Goal: Obtain resource: Download file/media

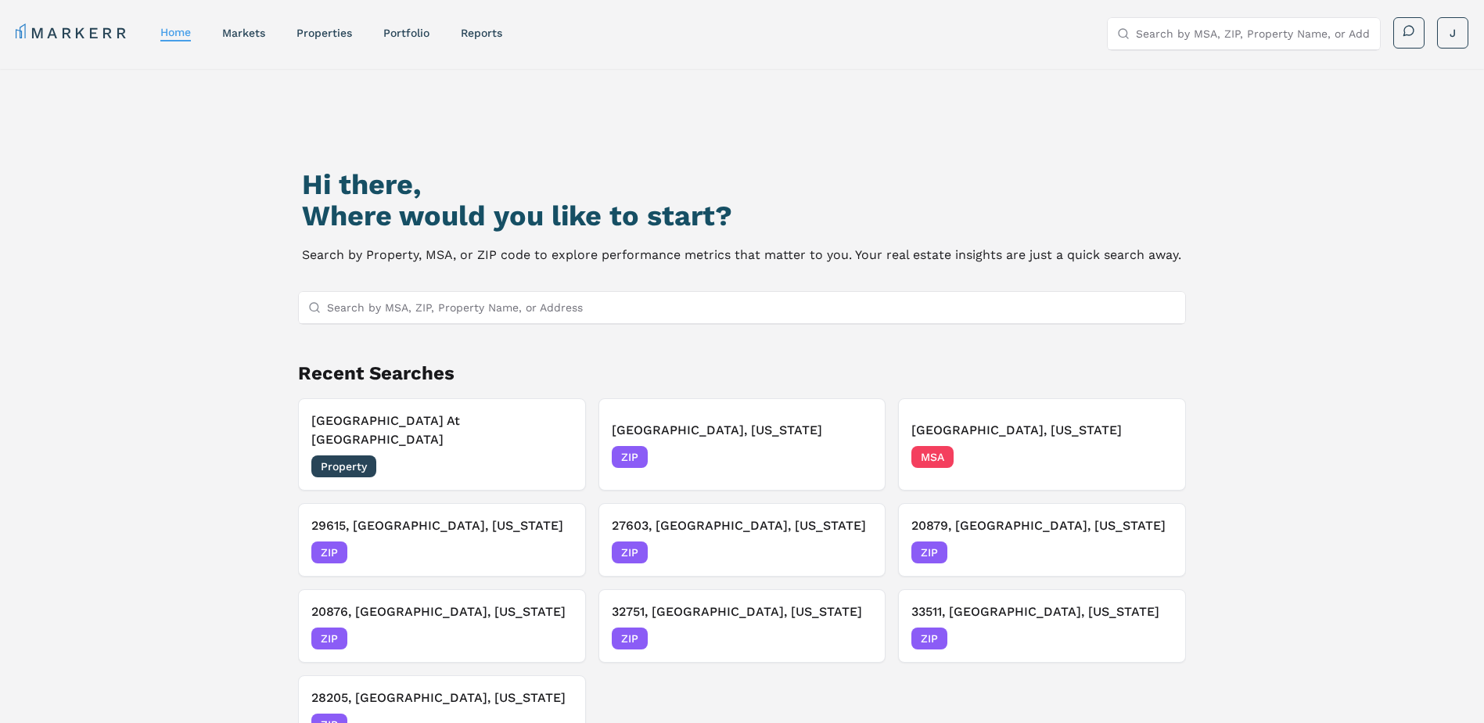
click at [60, 27] on link "MARKERR" at bounding box center [72, 33] width 113 height 22
click at [246, 32] on link "markets" at bounding box center [243, 33] width 43 height 13
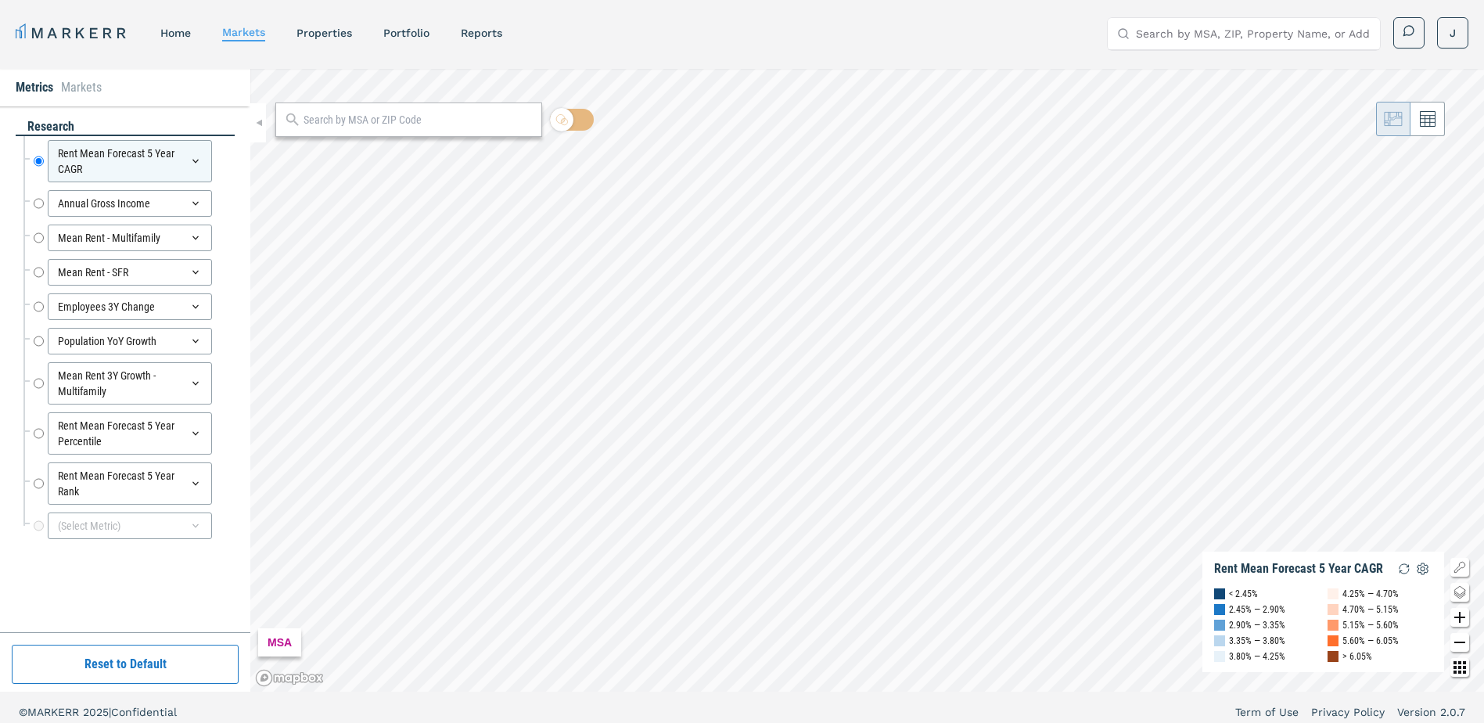
click at [92, 91] on li "Markets" at bounding box center [81, 87] width 41 height 19
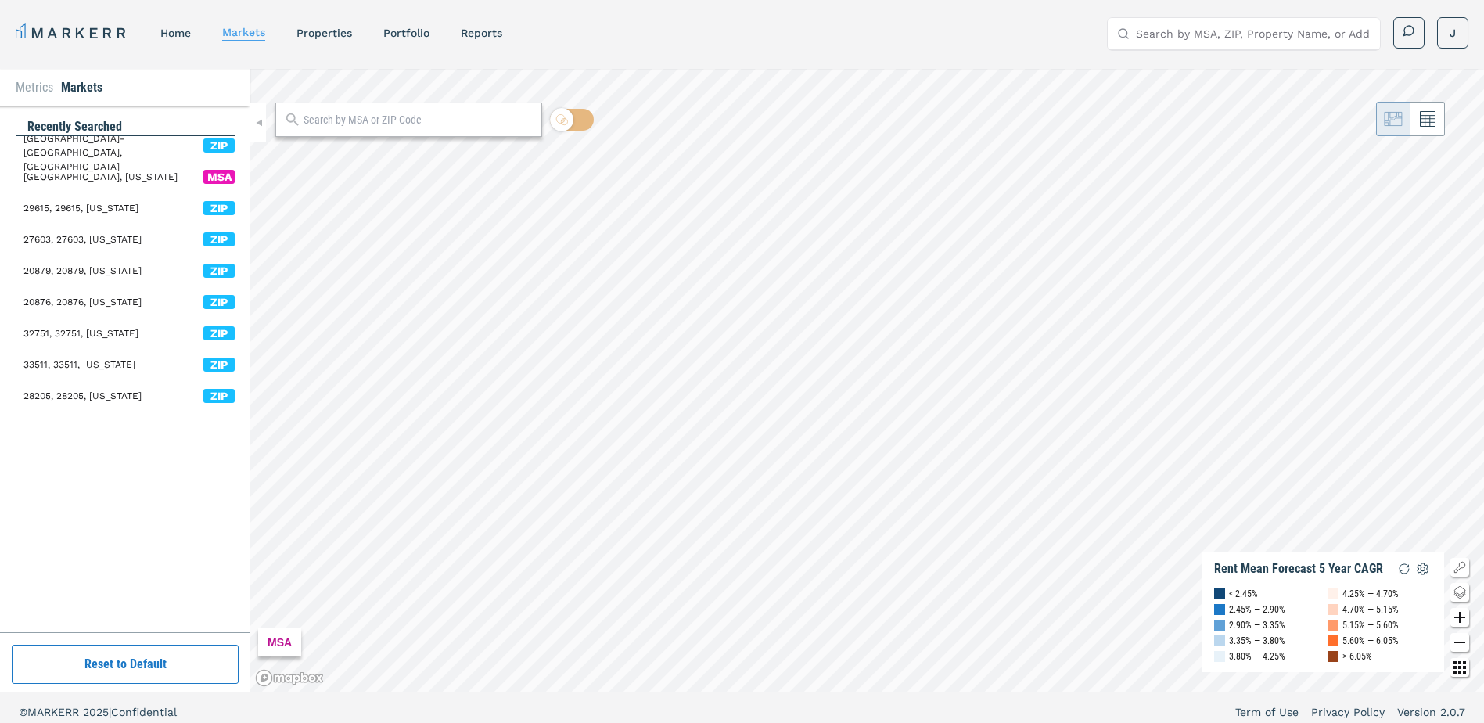
click at [96, 174] on span "[GEOGRAPHIC_DATA], [US_STATE]" at bounding box center [100, 177] width 154 height 14
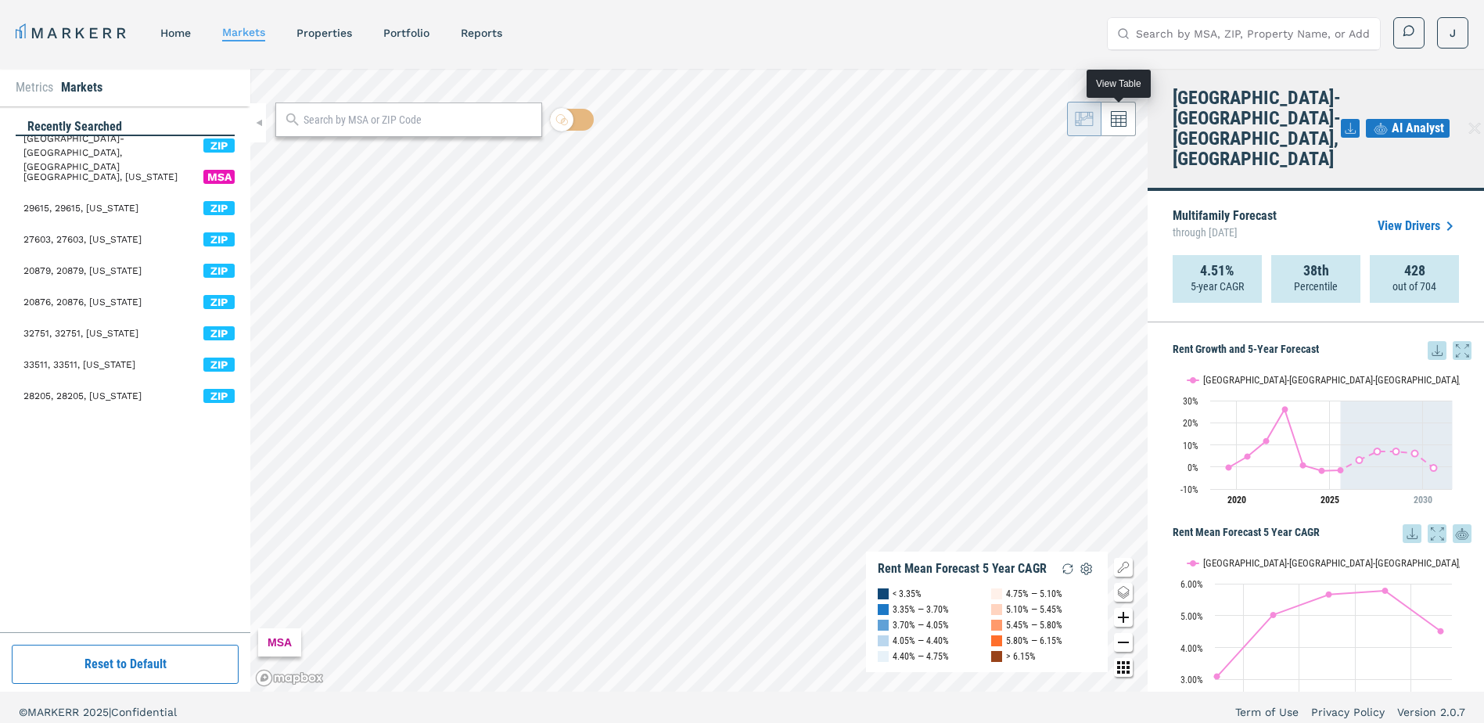
click at [1115, 114] on icon at bounding box center [1119, 119] width 16 height 16
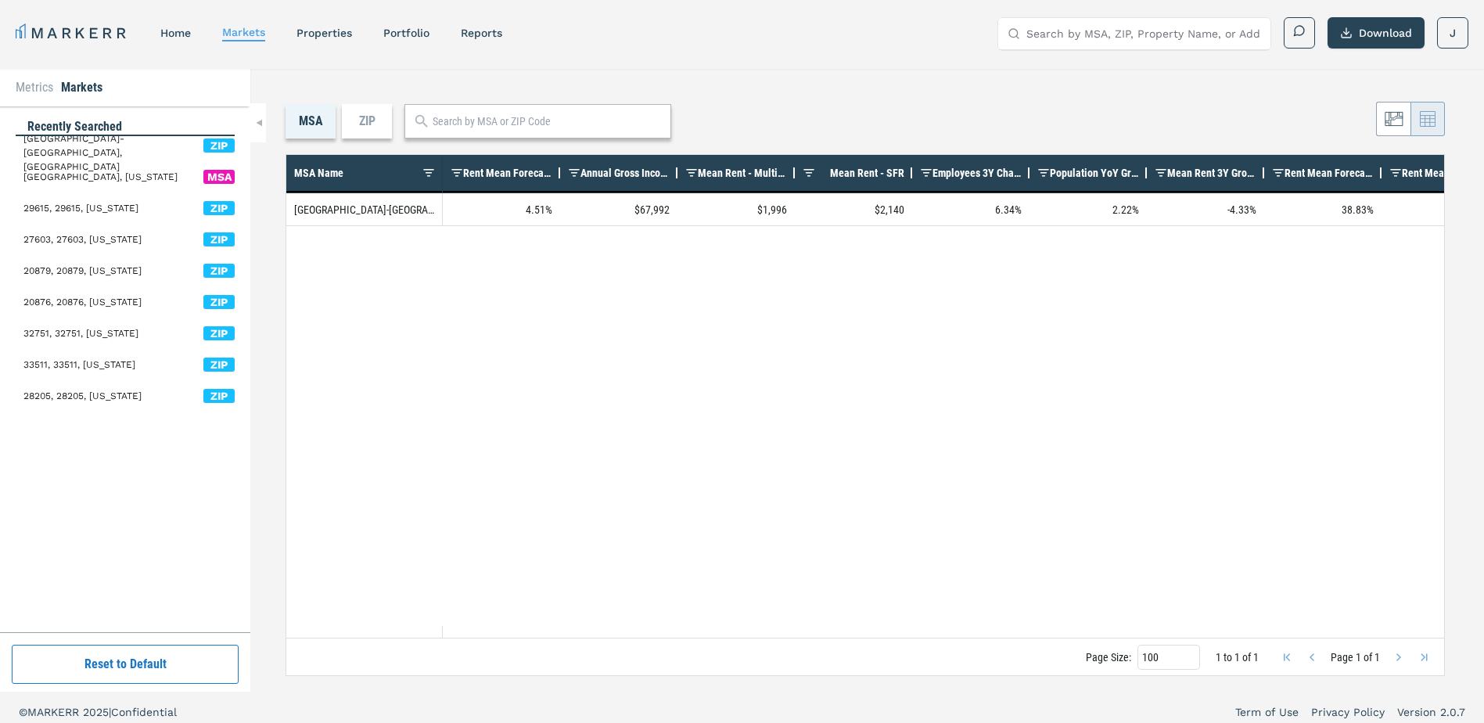
click at [490, 117] on input "text" at bounding box center [548, 121] width 230 height 16
click at [326, 41] on nav "MARKERR home markets properties Portfolio reports" at bounding box center [259, 33] width 487 height 22
click at [331, 31] on link "properties" at bounding box center [325, 33] width 56 height 13
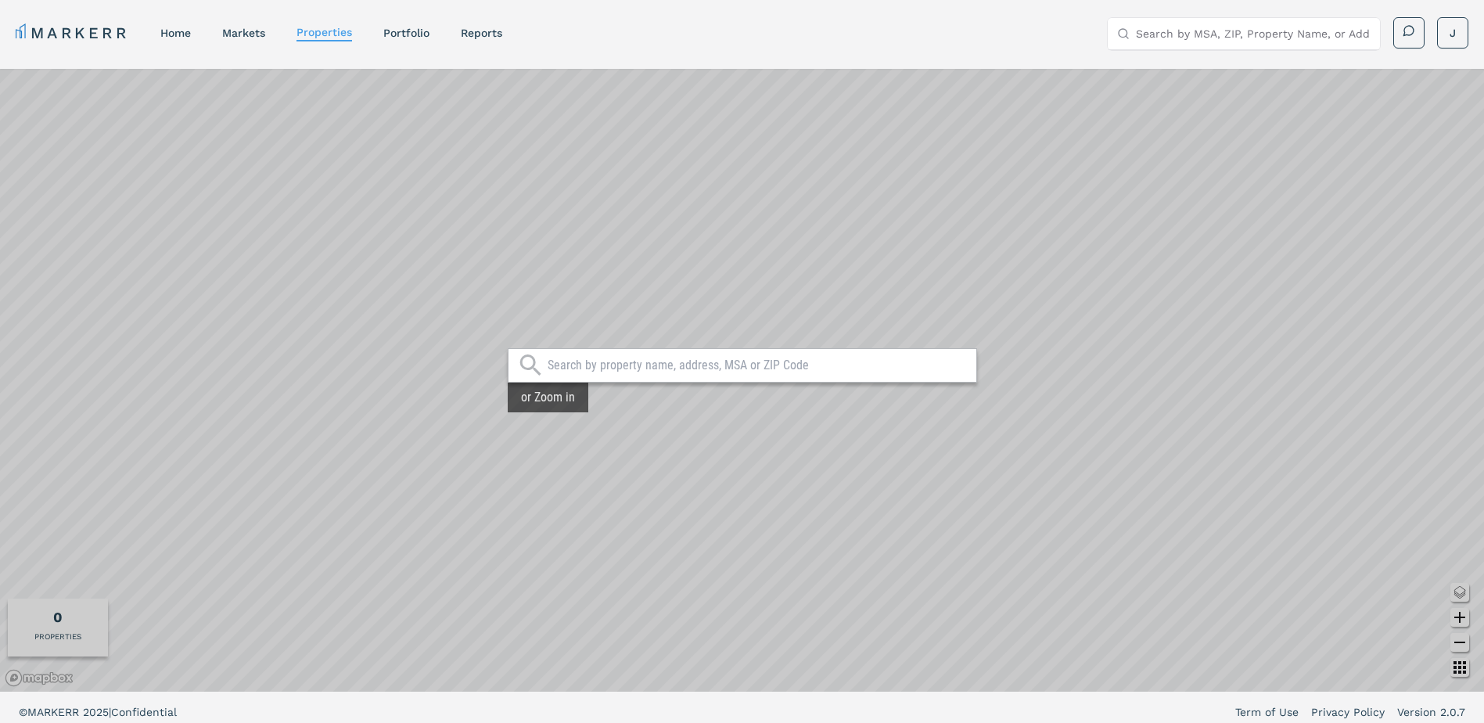
click at [661, 365] on input "text" at bounding box center [758, 366] width 421 height 16
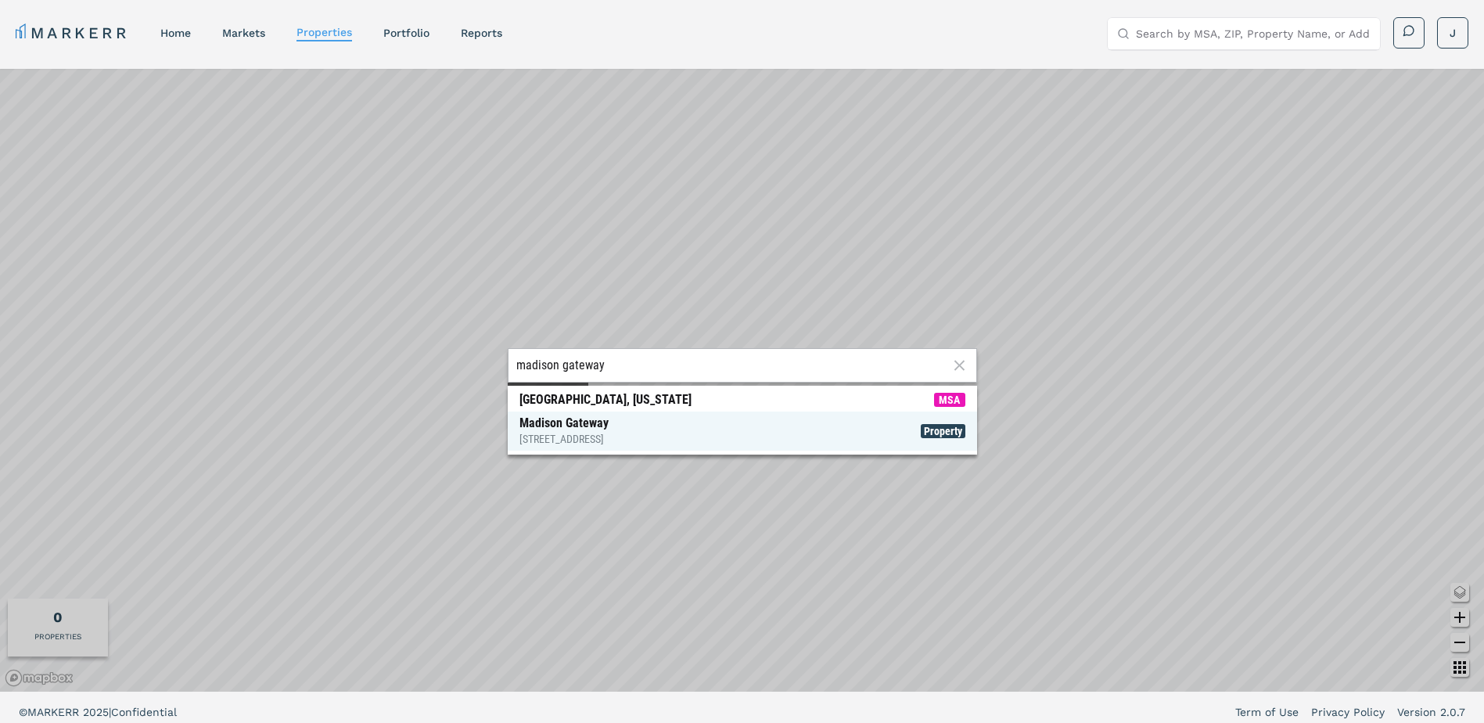
type input "madison gateway"
click at [609, 424] on div "Madison Gateway 500 Trinity Ln N, St. Petersburg" at bounding box center [564, 430] width 89 height 31
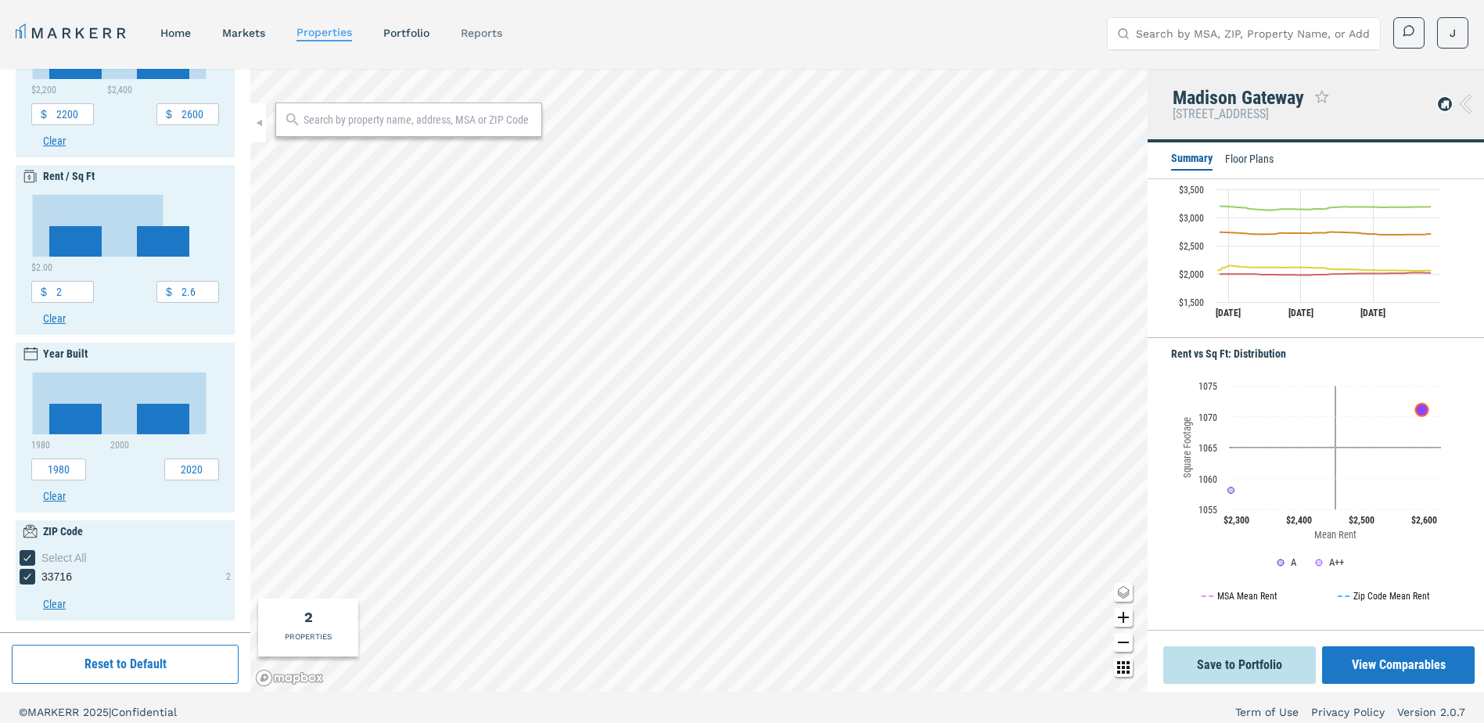
click at [496, 31] on link "reports" at bounding box center [481, 33] width 41 height 13
select select "-release_date"
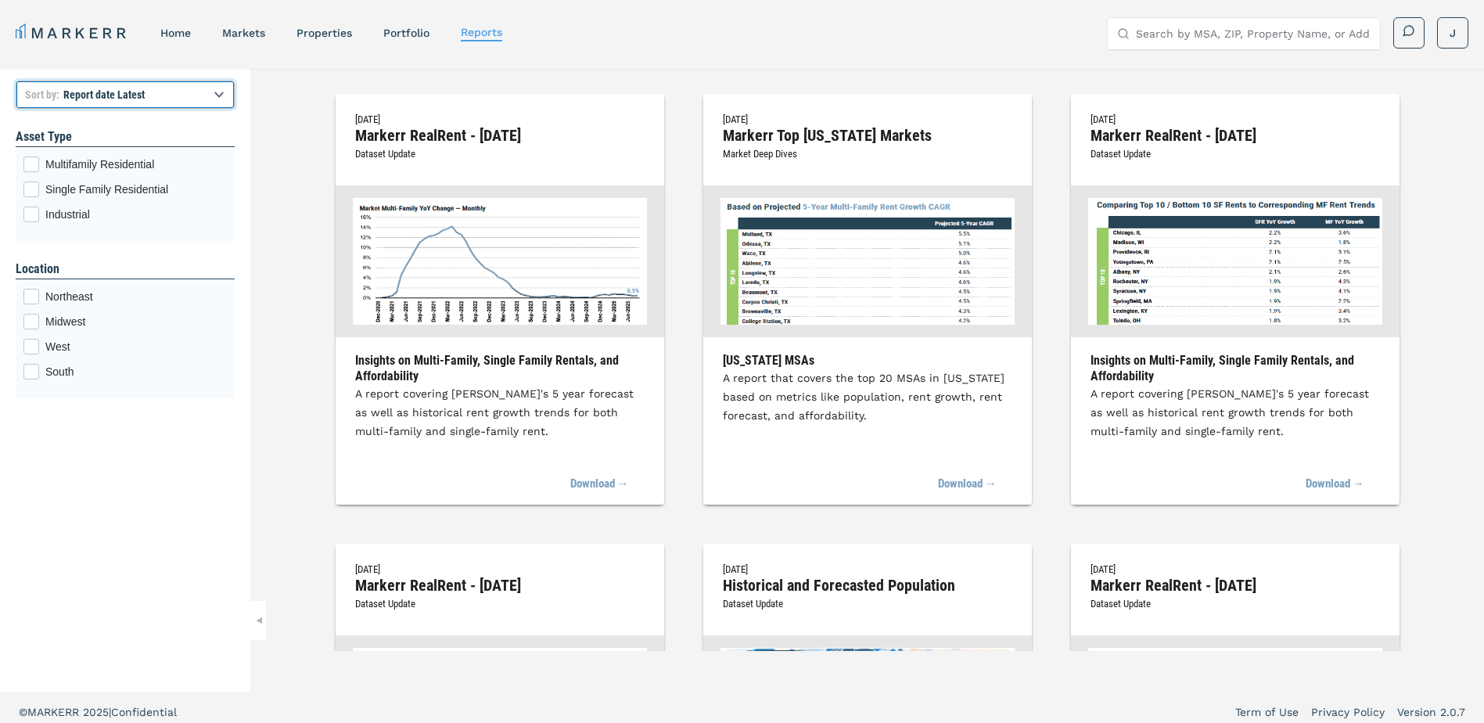
click at [201, 96] on select "Report title A to Z Report title Z to A Report date Latest Report date Oldest" at bounding box center [125, 95] width 219 height 28
click at [30, 166] on div "Multifamily Residential checkbox input" at bounding box center [31, 164] width 16 height 16
click at [30, 166] on input "Multifamily Residential" at bounding box center [28, 161] width 10 height 10
click at [419, 34] on link "Portfolio" at bounding box center [406, 33] width 46 height 13
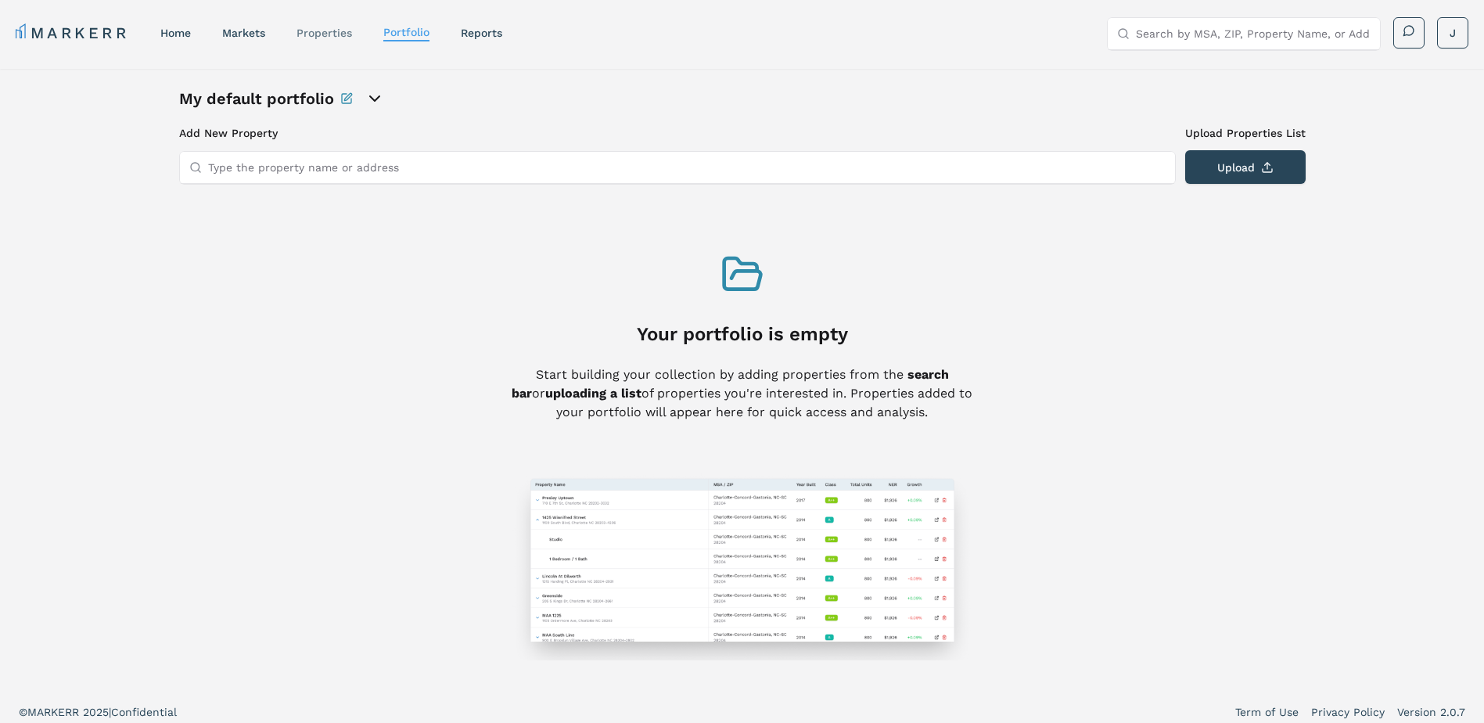
click at [344, 32] on link "properties" at bounding box center [325, 33] width 56 height 13
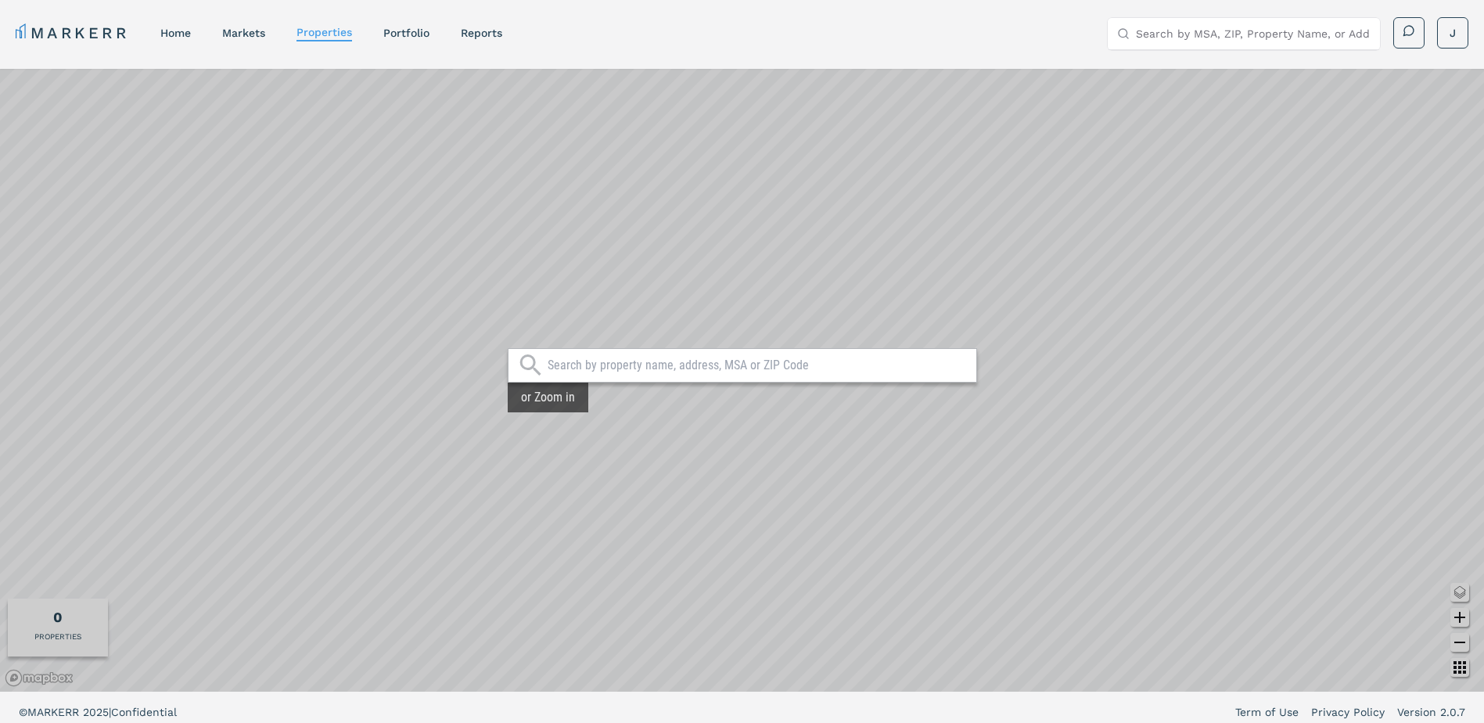
click at [571, 366] on input "text" at bounding box center [758, 366] width 421 height 16
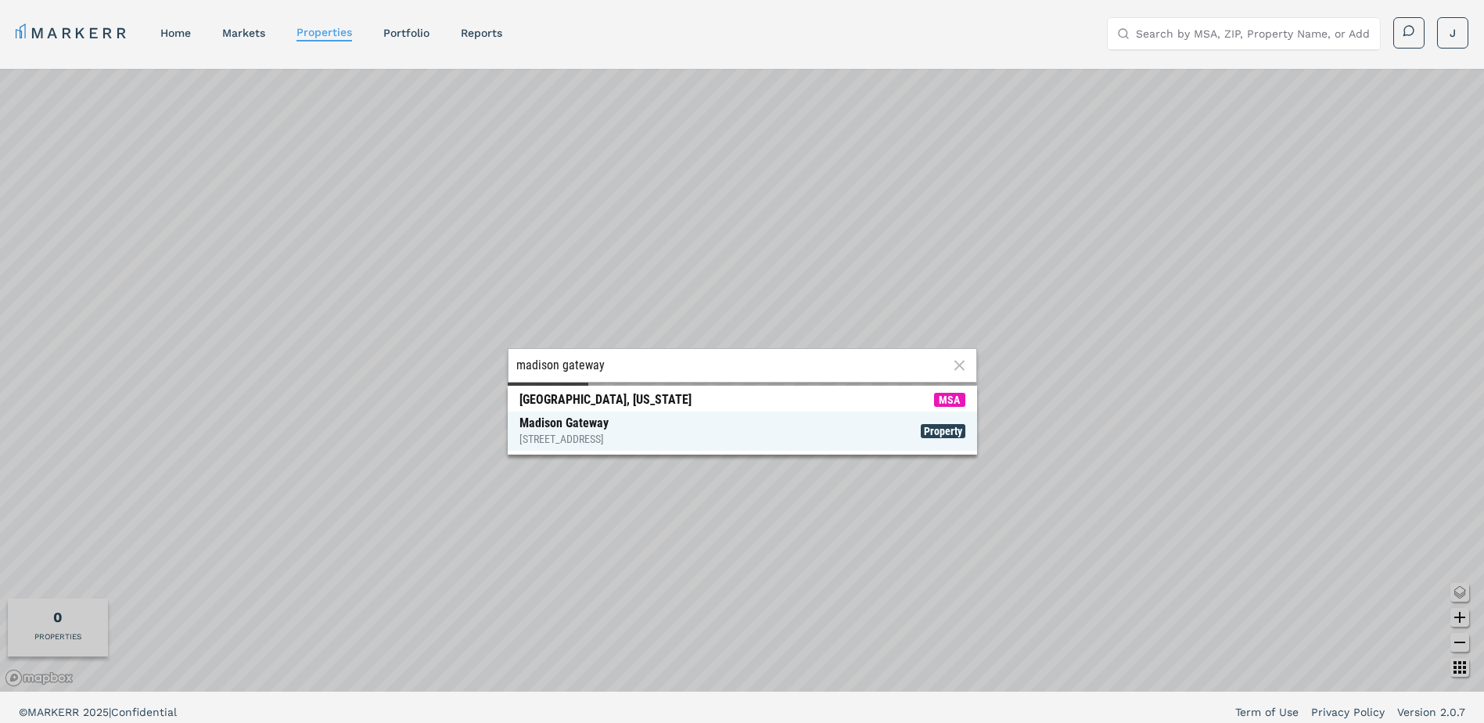
type input "madison gateway"
click at [595, 438] on div "500 Trinity Ln N, St. Petersburg" at bounding box center [564, 439] width 89 height 16
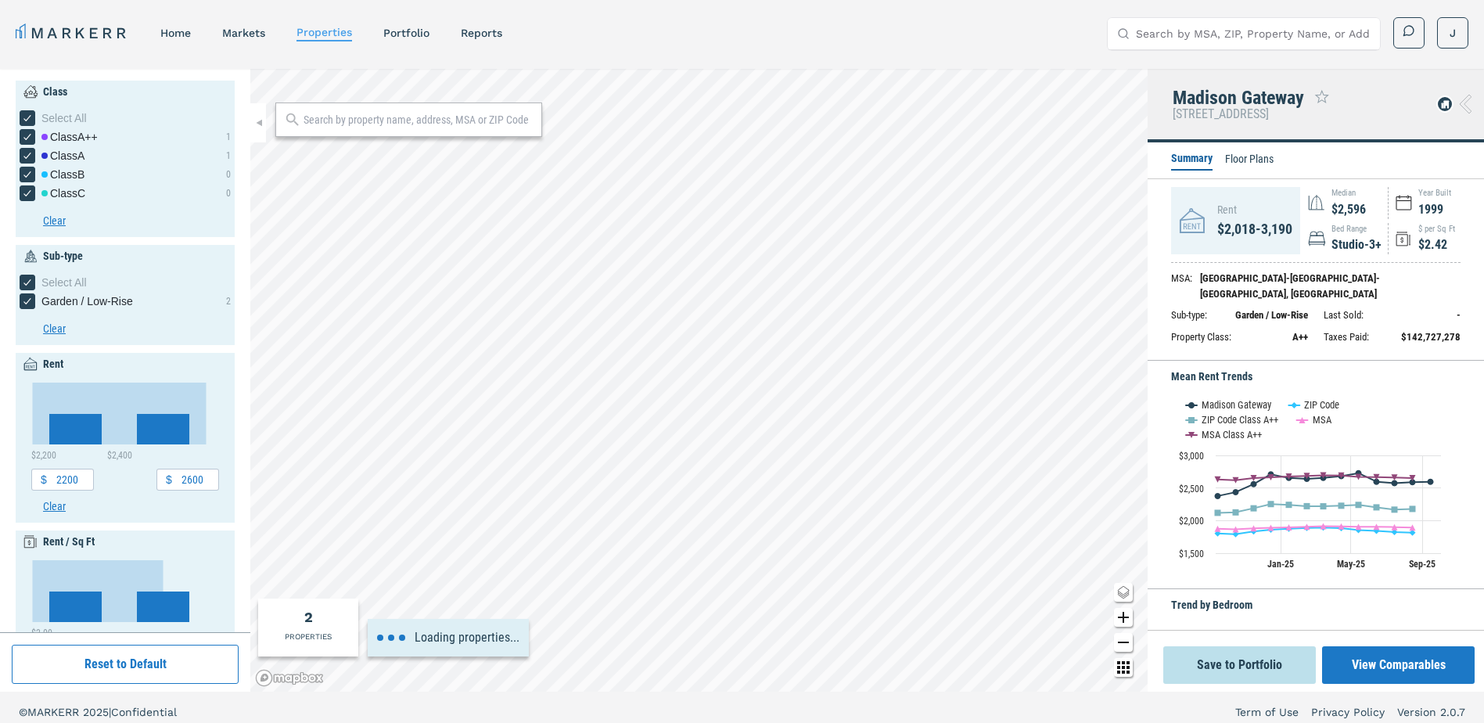
type input "1000"
type input "5000"
type input "1"
type input "4"
type input "1970"
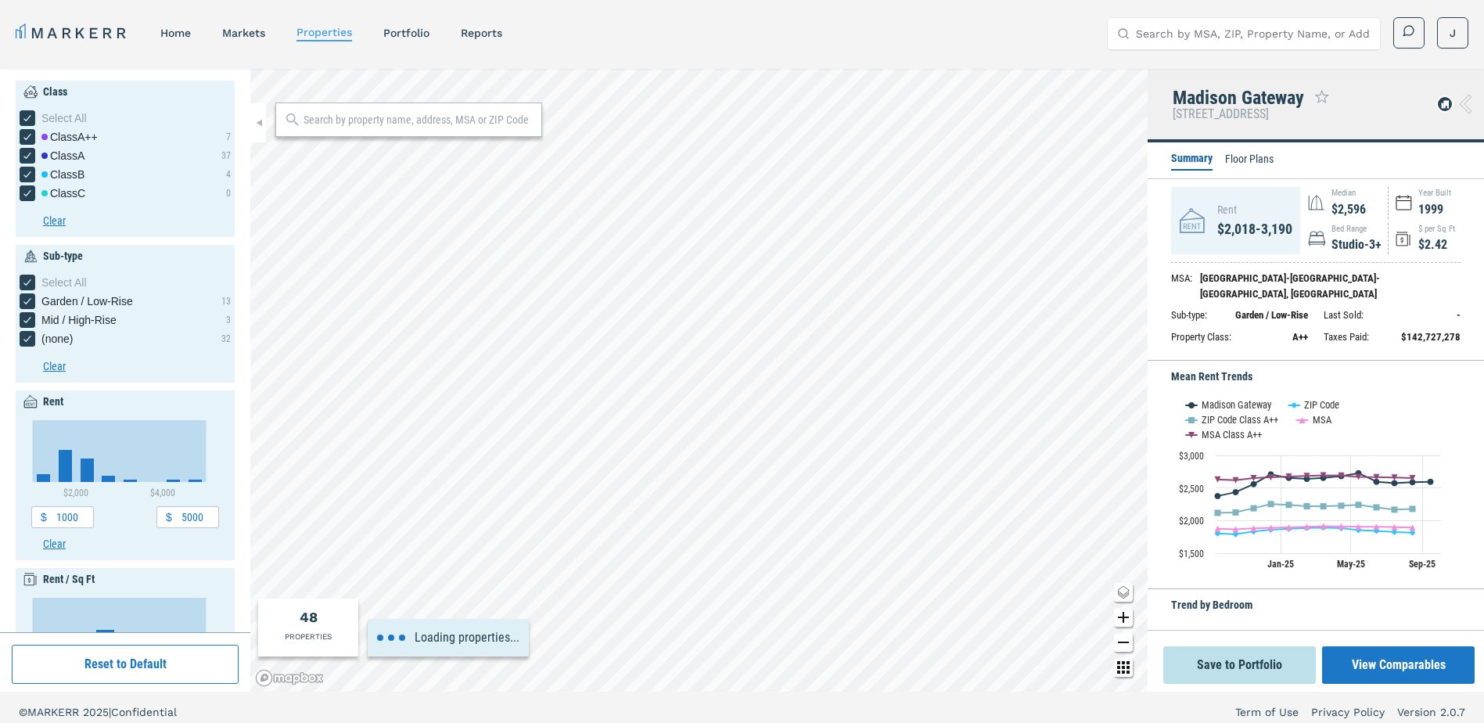
type input "500"
type input "1920"
type input "2040"
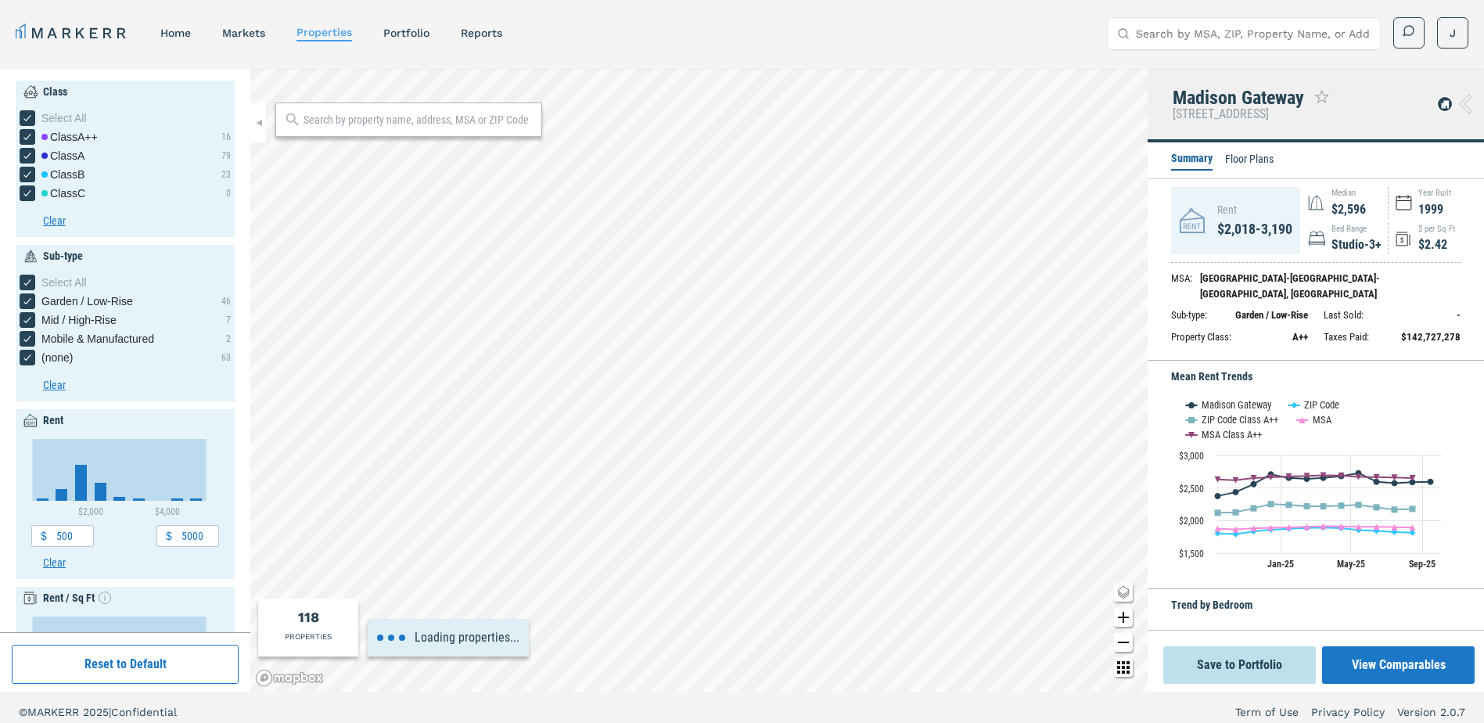
type input "0"
type input "14000"
type input "0"
type input "8"
type input "1900"
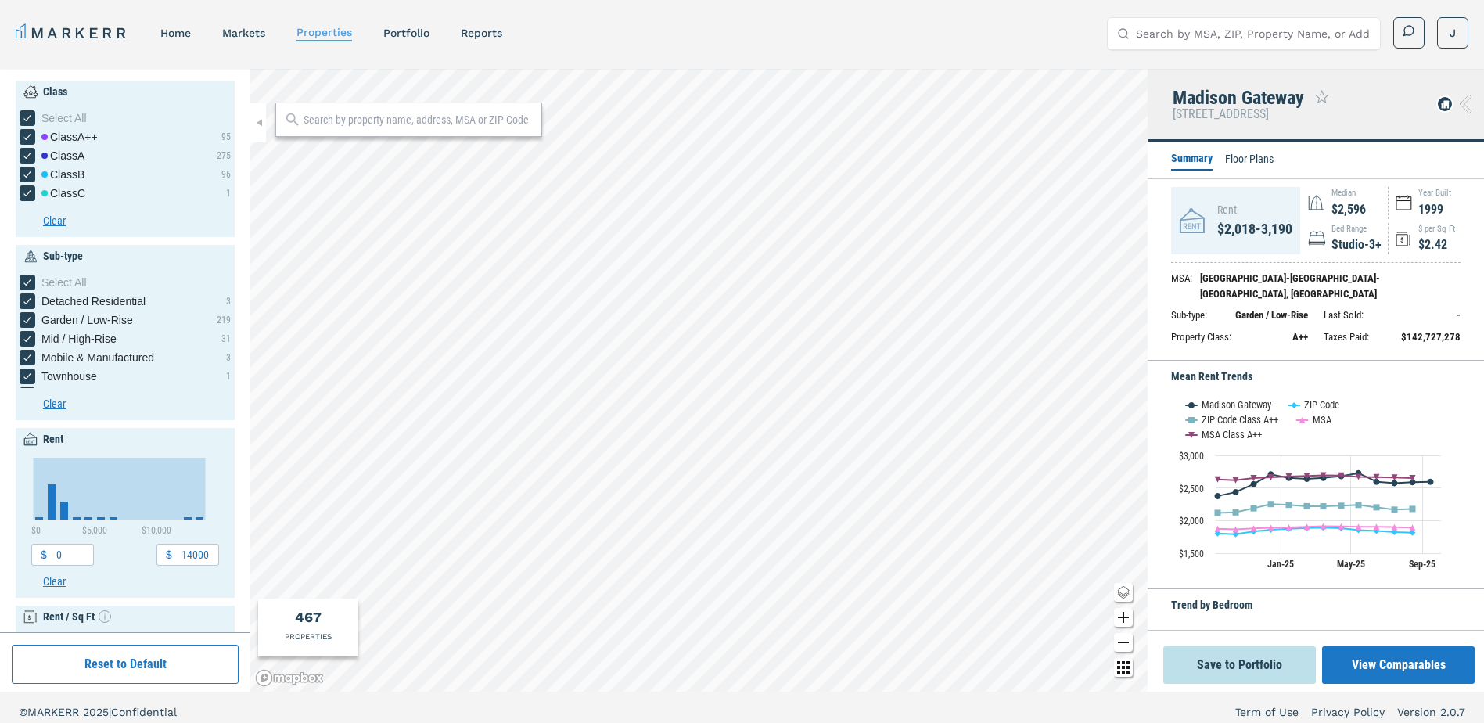
click at [232, 24] on nav "MARKERR home markets properties Portfolio reports" at bounding box center [259, 33] width 487 height 22
click at [238, 34] on link "markets" at bounding box center [243, 33] width 43 height 13
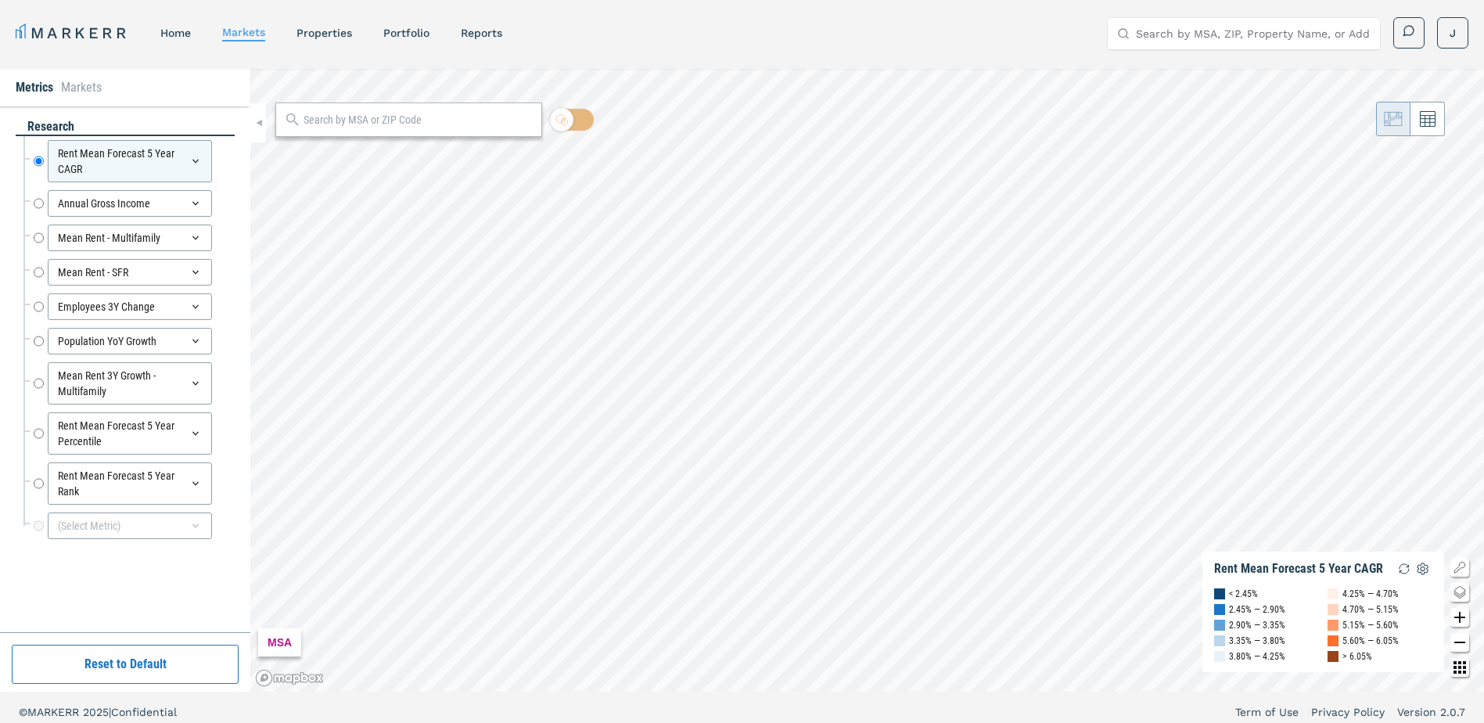
click at [353, 127] on input "text" at bounding box center [419, 120] width 230 height 16
type input "t"
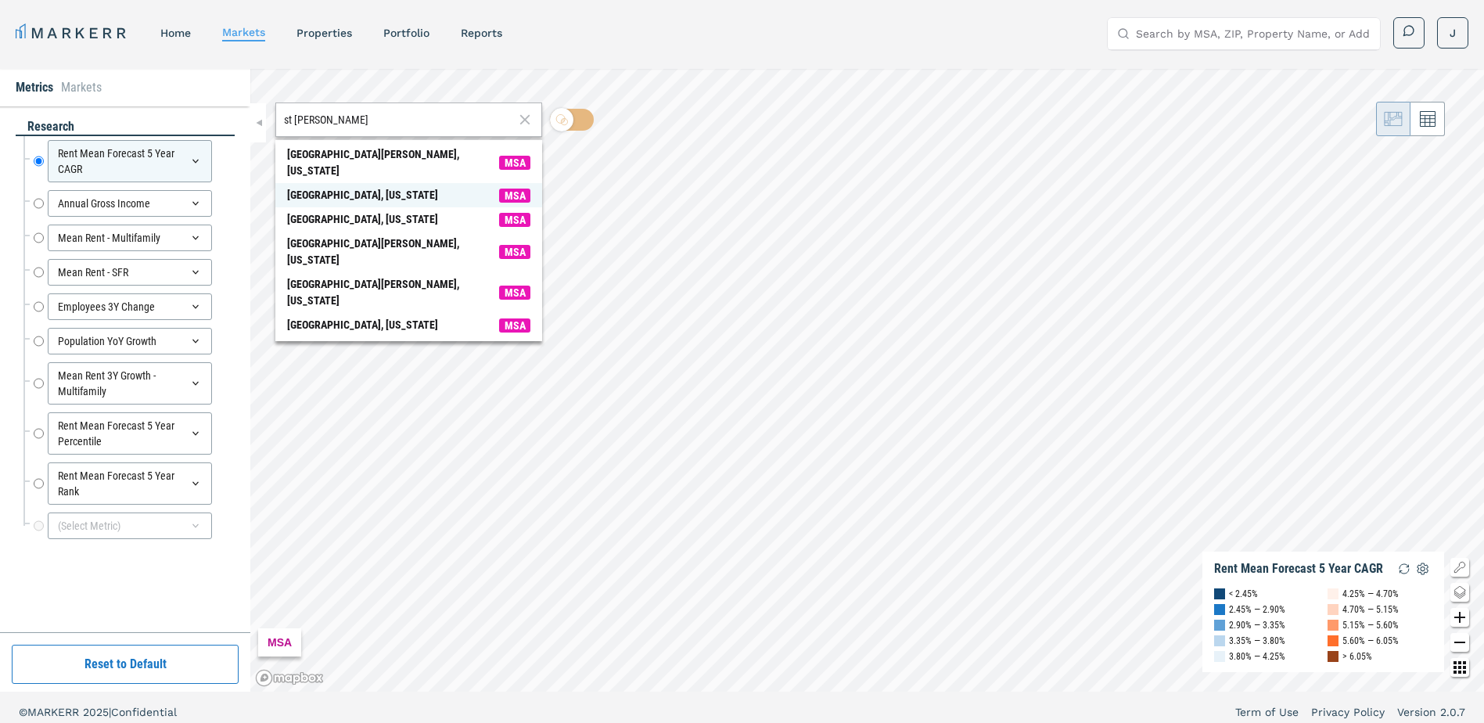
type input "st peters"
click at [367, 187] on div "[GEOGRAPHIC_DATA], [US_STATE]" at bounding box center [362, 195] width 151 height 16
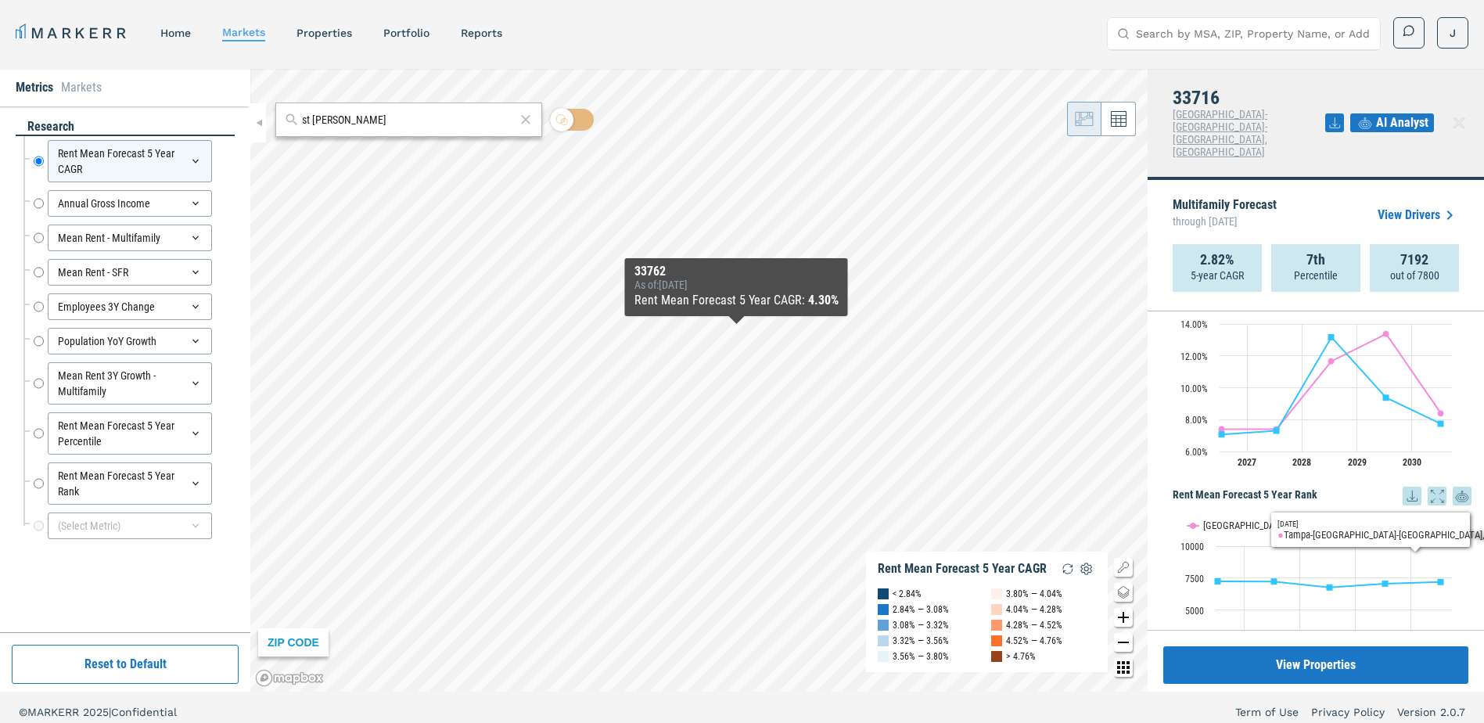
scroll to position [1871, 0]
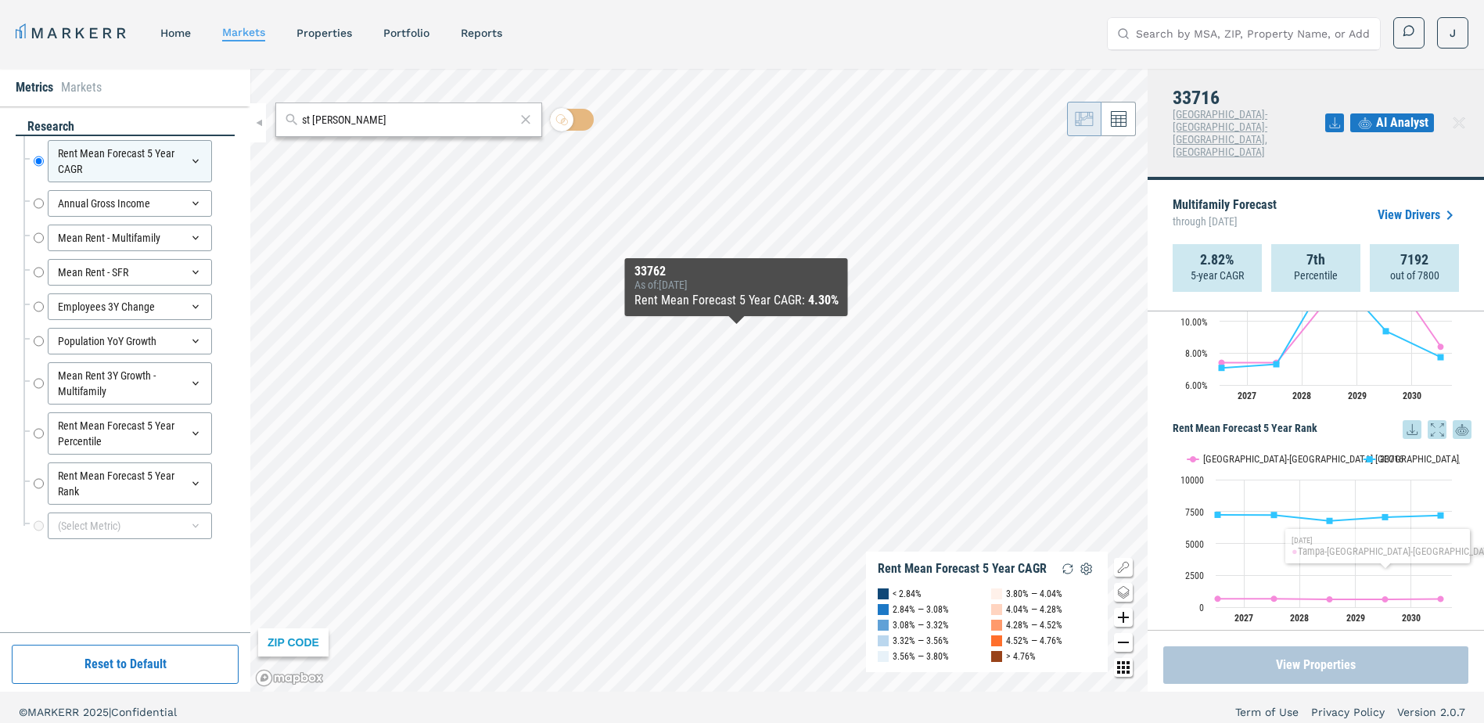
click at [1346, 661] on button "View Properties" at bounding box center [1316, 665] width 305 height 38
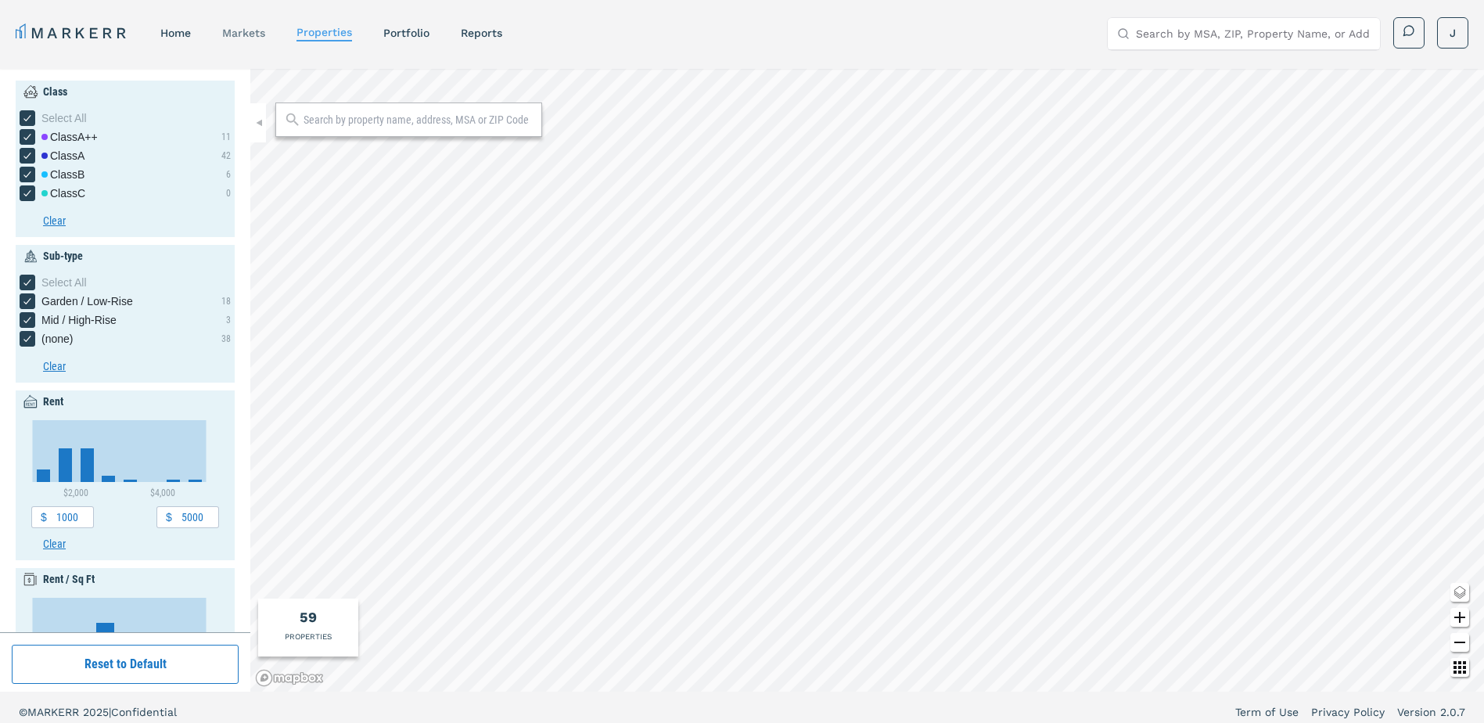
click at [245, 34] on link "markets" at bounding box center [243, 33] width 43 height 13
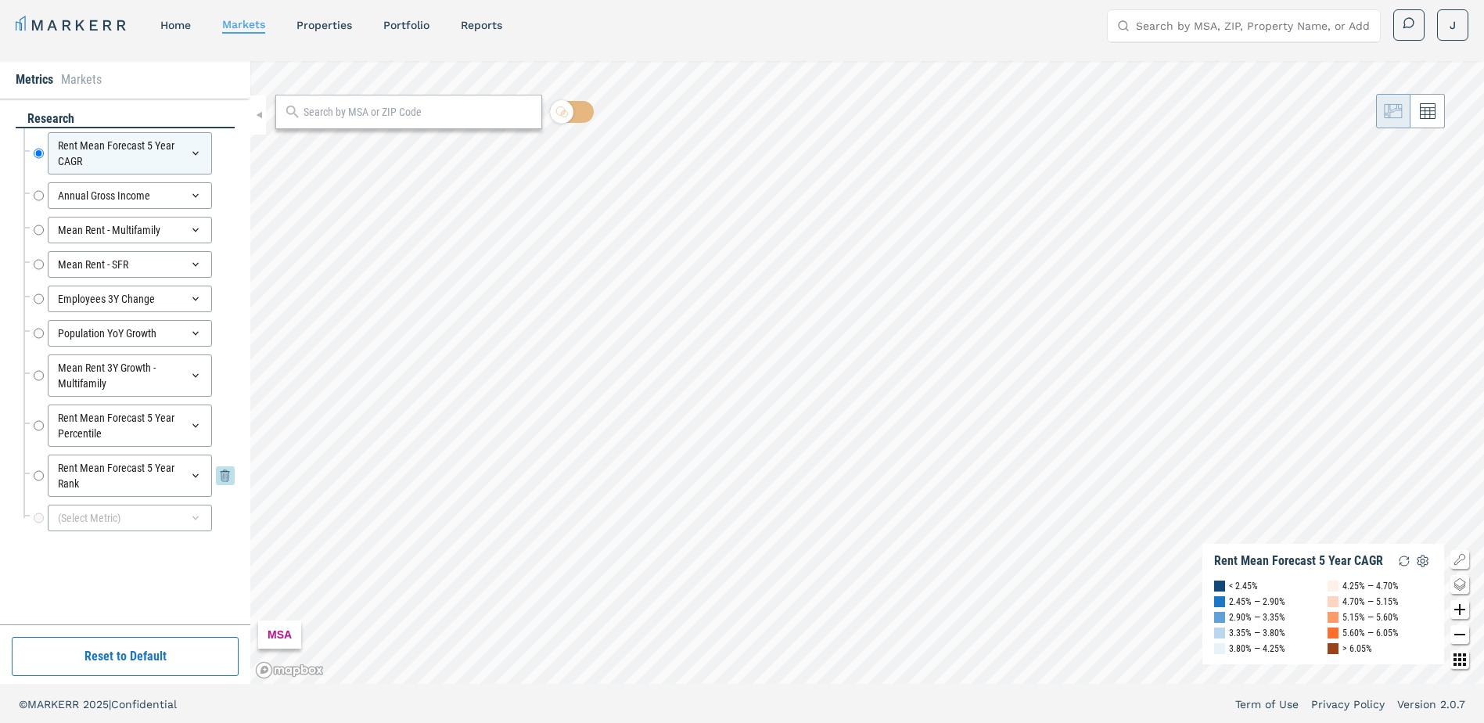
scroll to position [9, 0]
click at [43, 195] on input "Annual Gross Income" at bounding box center [39, 194] width 10 height 27
radio input "false"
radio input "true"
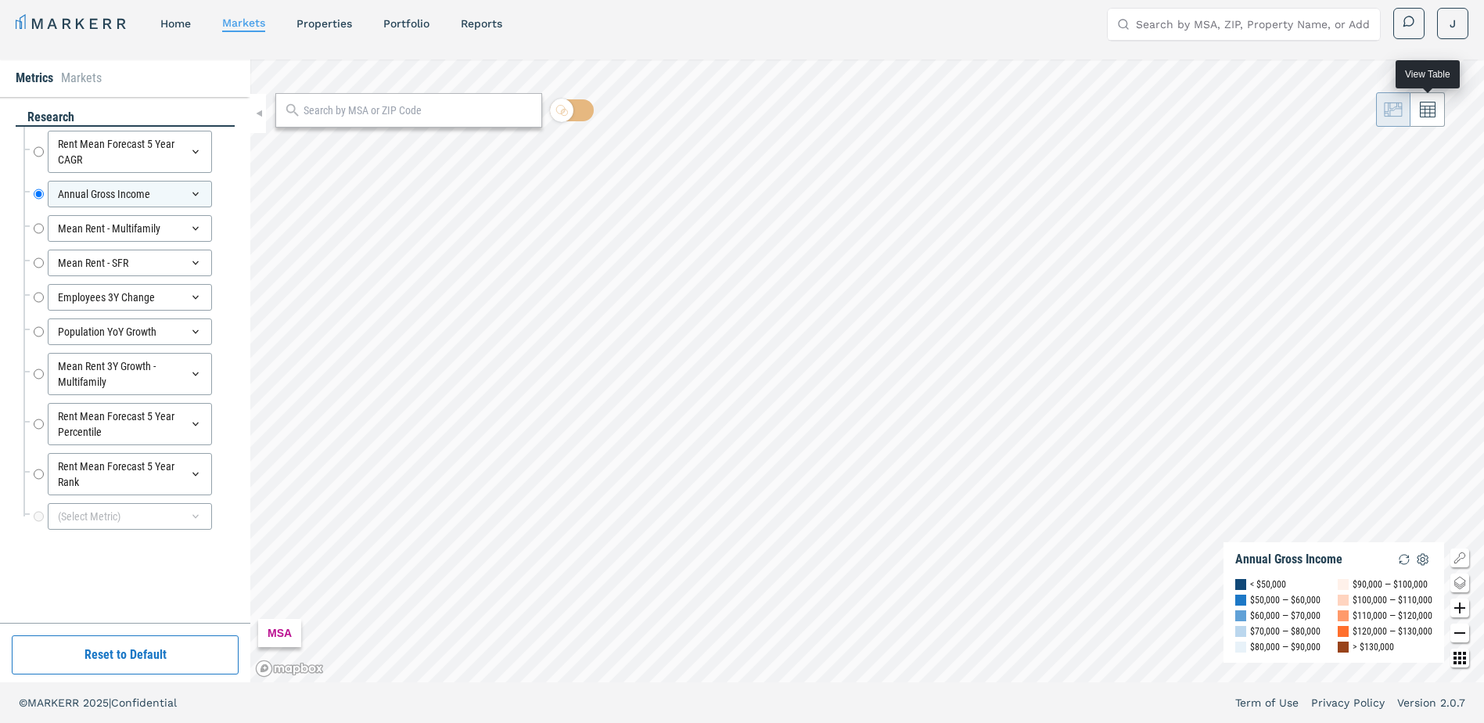
click at [1434, 117] on icon at bounding box center [1428, 111] width 16 height 16
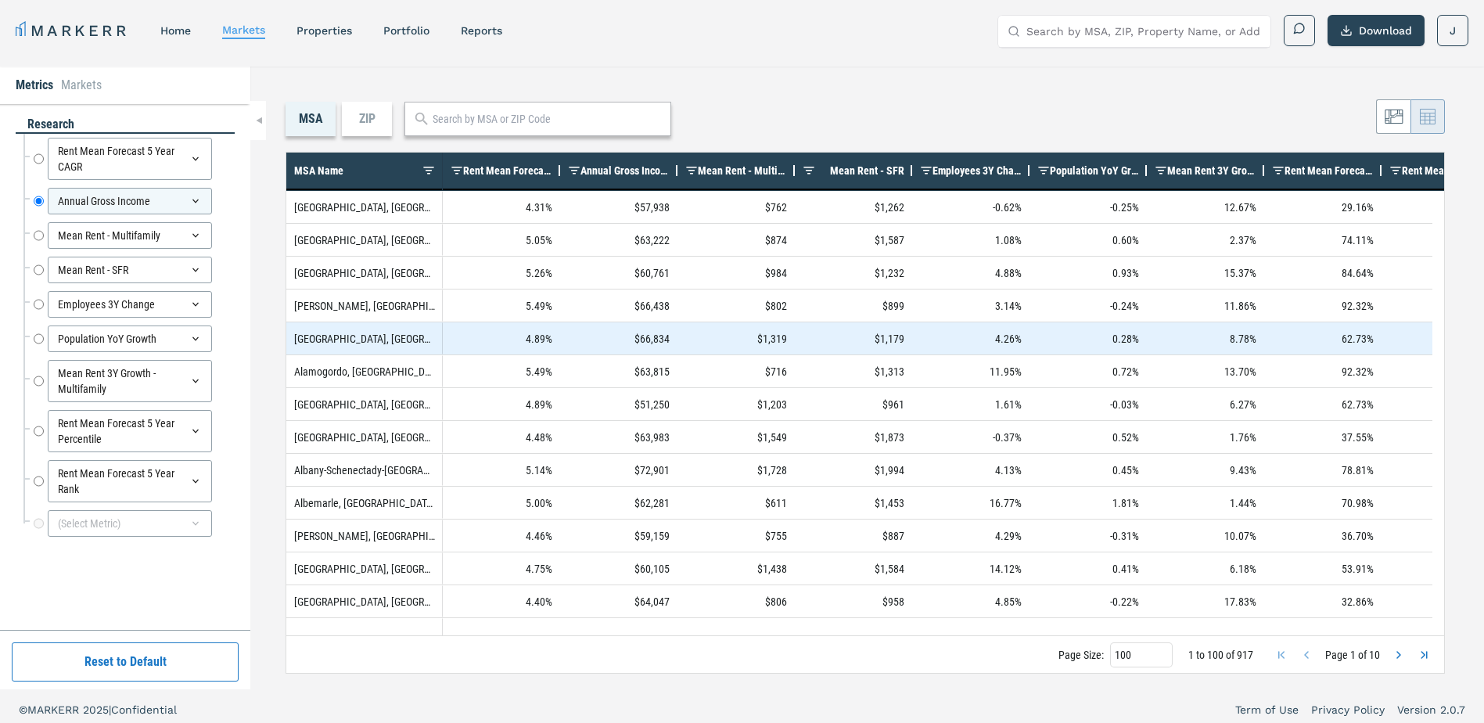
scroll to position [0, 0]
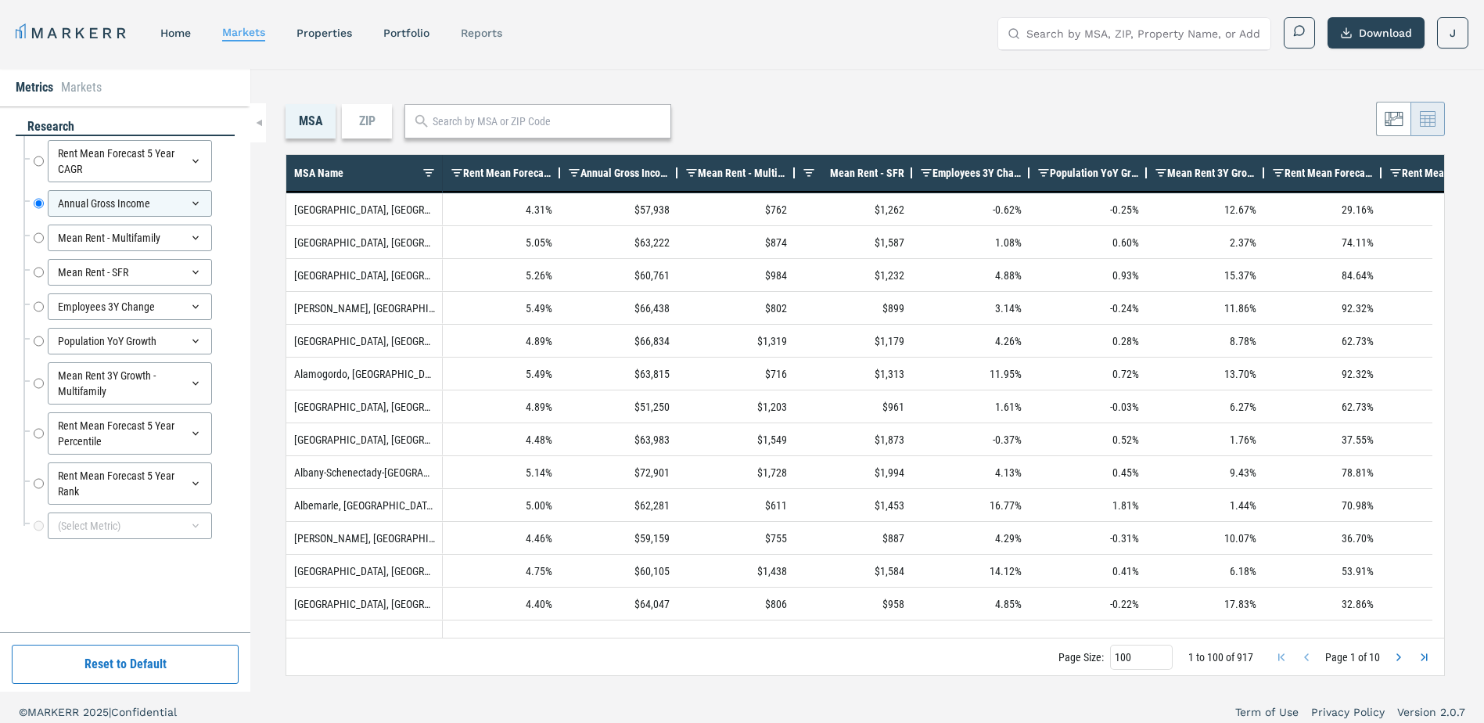
click at [480, 30] on link "reports" at bounding box center [481, 33] width 41 height 13
select select "-release_date"
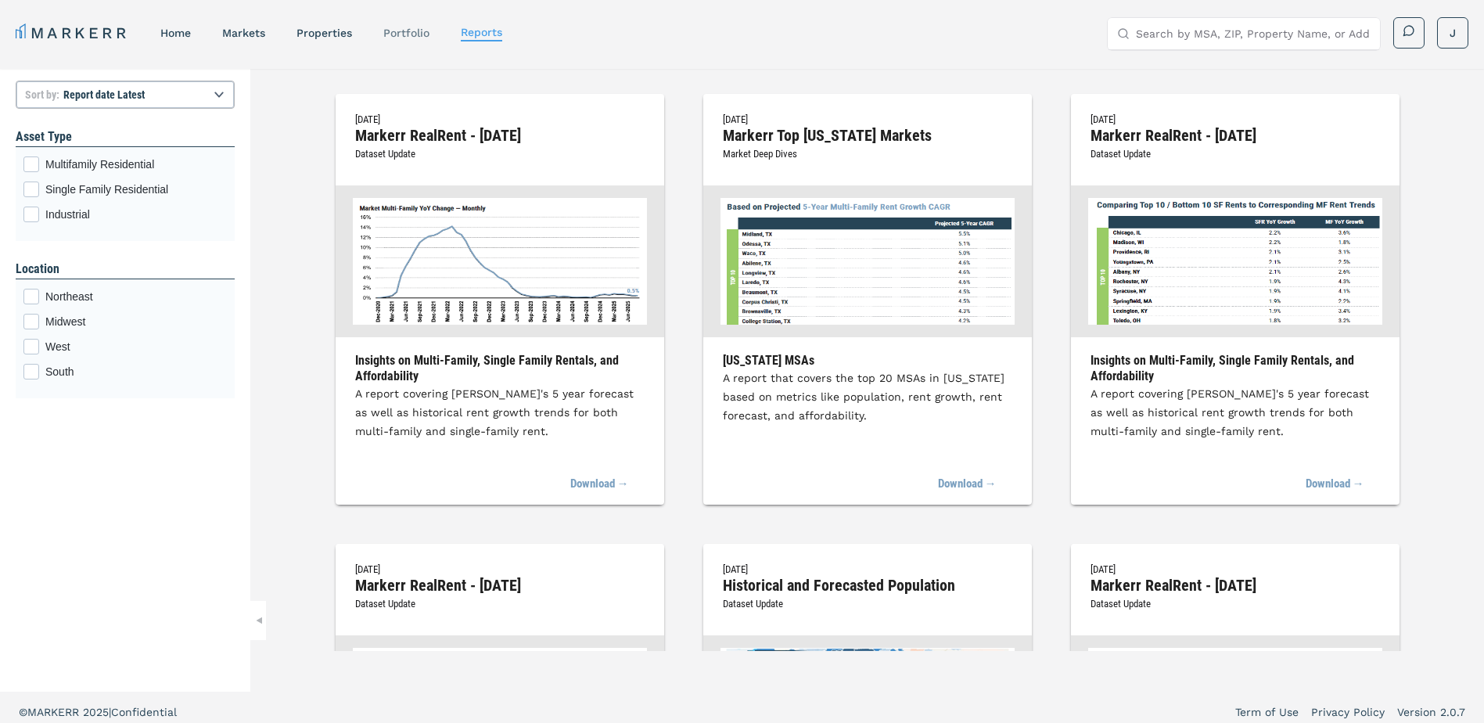
click at [415, 28] on link "Portfolio" at bounding box center [406, 33] width 46 height 13
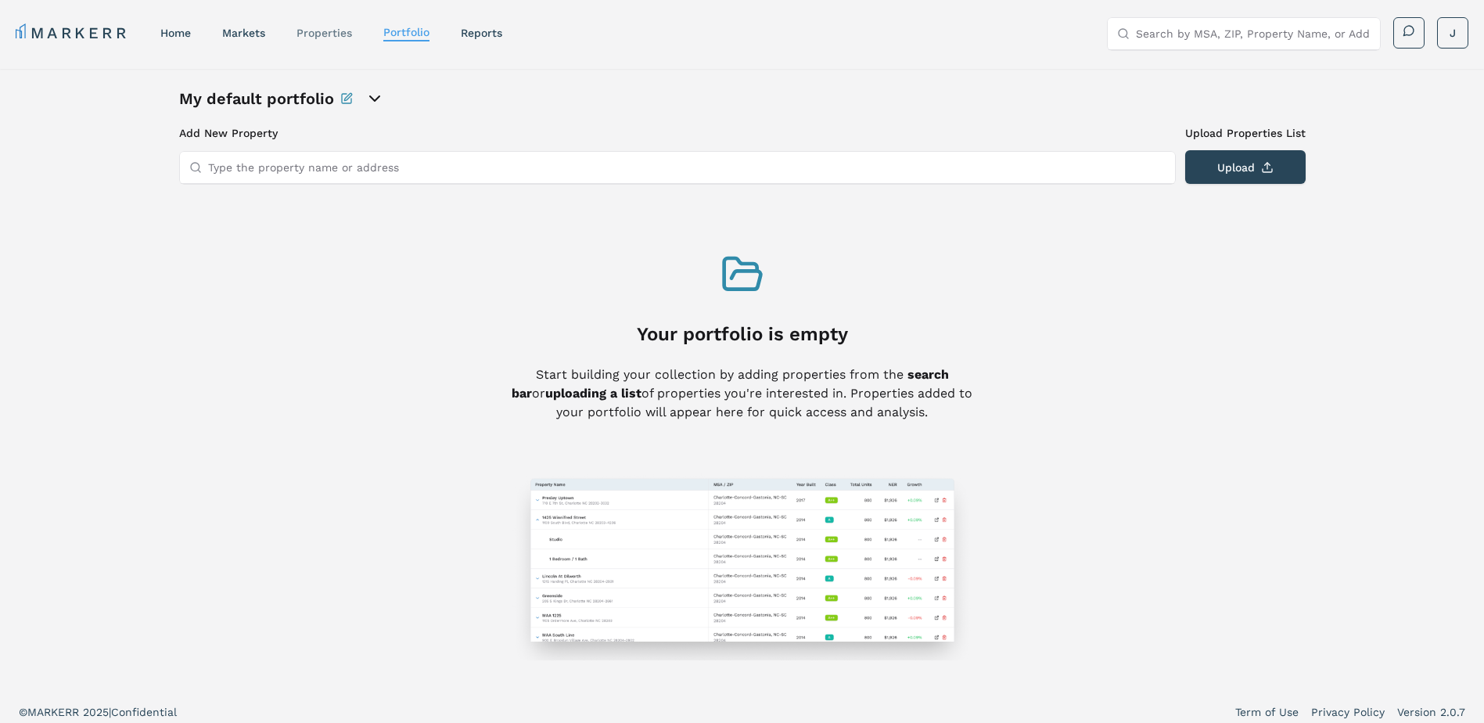
click at [348, 31] on link "properties" at bounding box center [325, 33] width 56 height 13
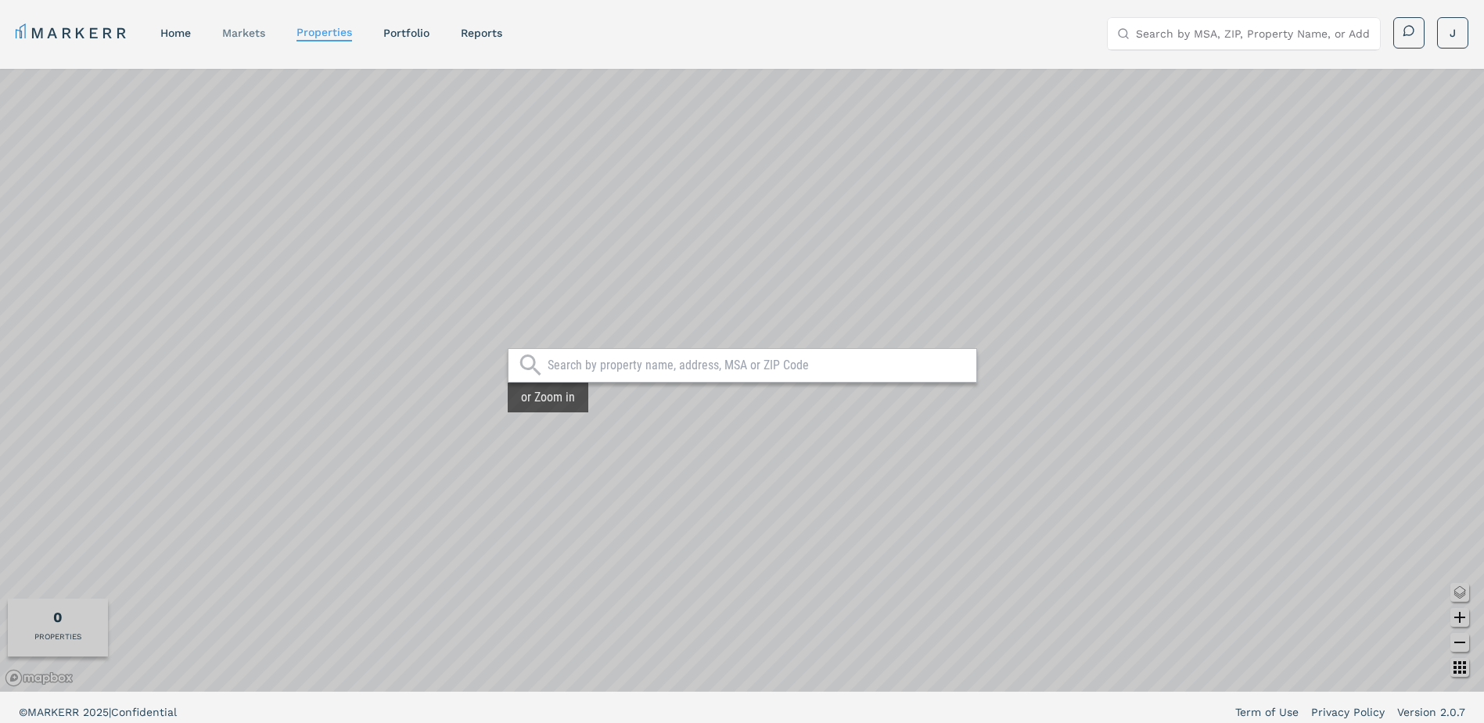
click at [251, 35] on link "markets" at bounding box center [243, 33] width 43 height 13
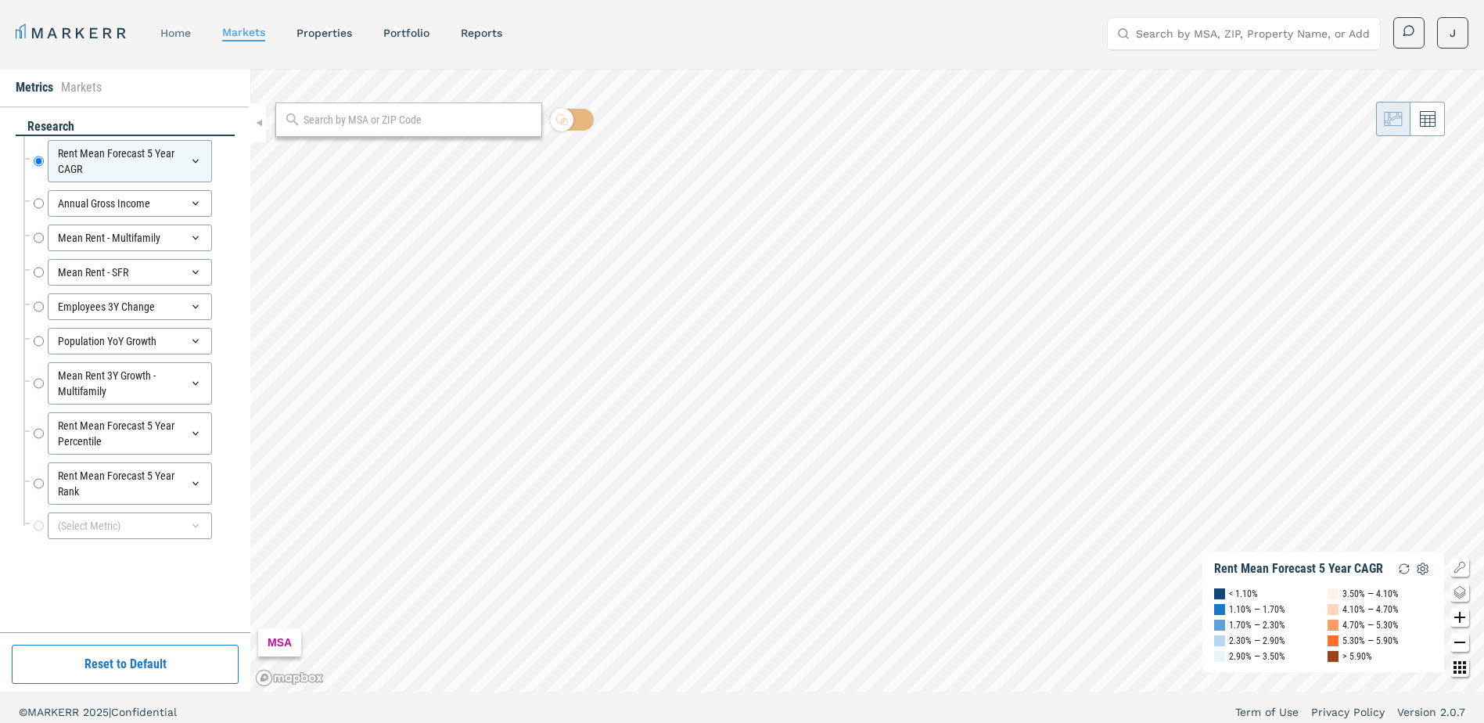
click at [179, 40] on div "home" at bounding box center [175, 33] width 31 height 16
click at [194, 23] on nav "MARKERR home markets properties Portfolio reports" at bounding box center [259, 33] width 487 height 22
click at [180, 29] on link "home" at bounding box center [175, 33] width 31 height 13
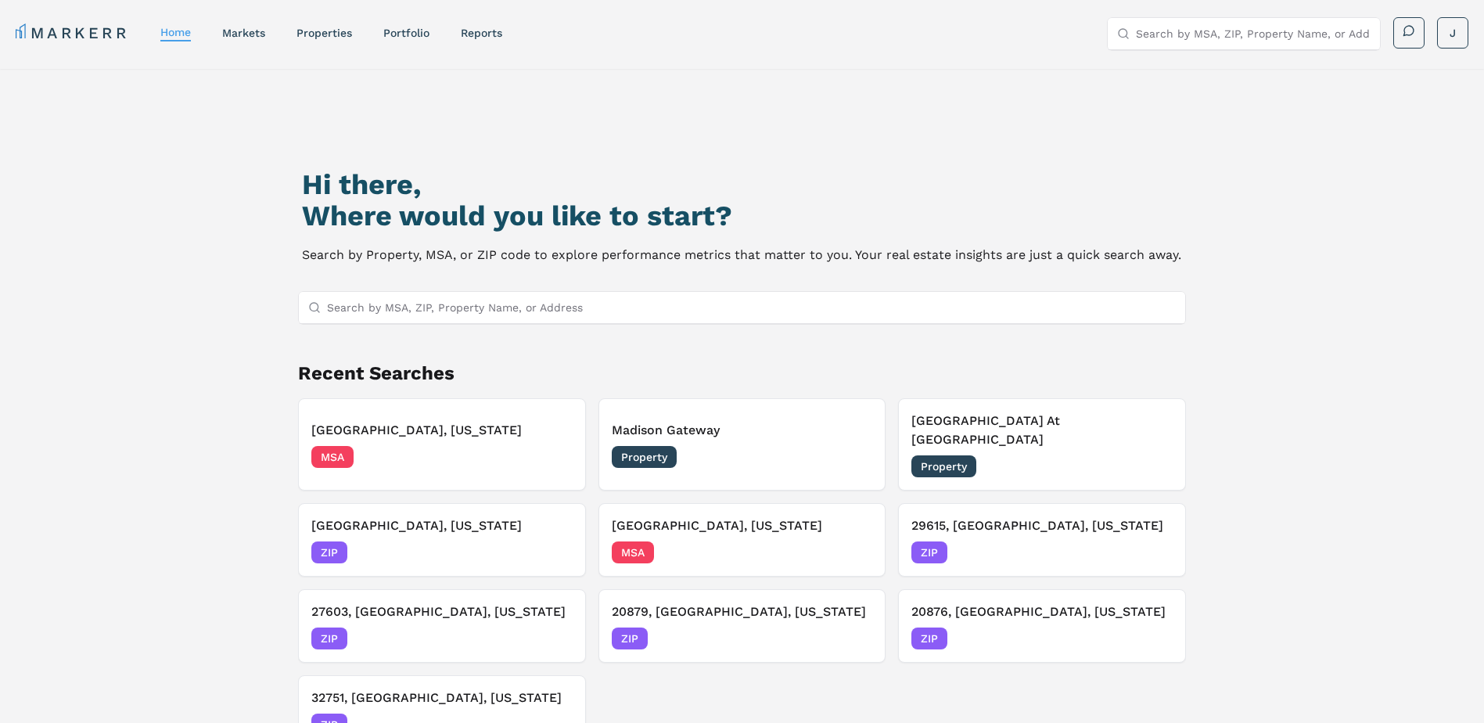
click at [616, 307] on input "Search by MSA, ZIP, Property Name, or Address" at bounding box center [752, 307] width 850 height 31
type input "demographics"
click at [1167, 309] on icon at bounding box center [1169, 307] width 19 height 19
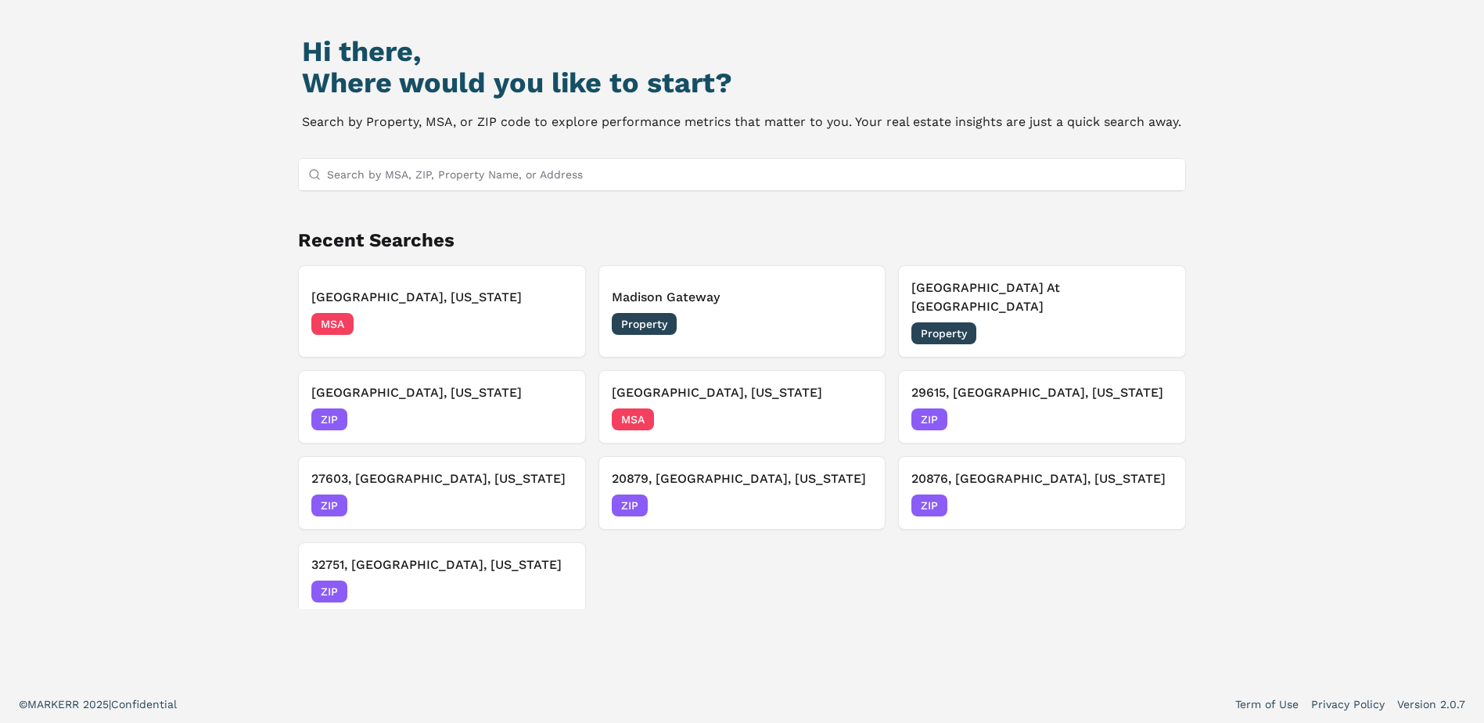
scroll to position [135, 0]
click at [710, 384] on div "[GEOGRAPHIC_DATA], [US_STATE] MSA [DATE]" at bounding box center [742, 405] width 261 height 47
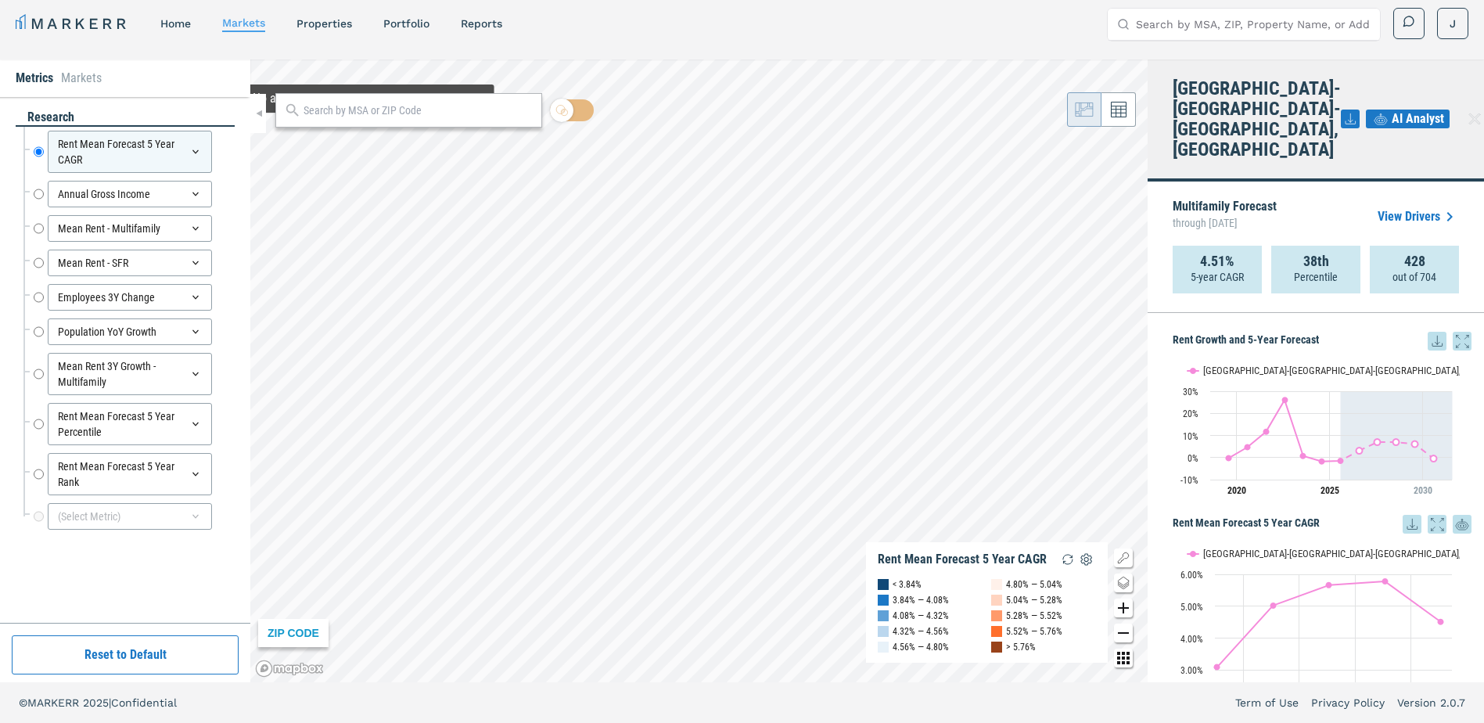
click at [369, 117] on input "text" at bounding box center [419, 111] width 230 height 16
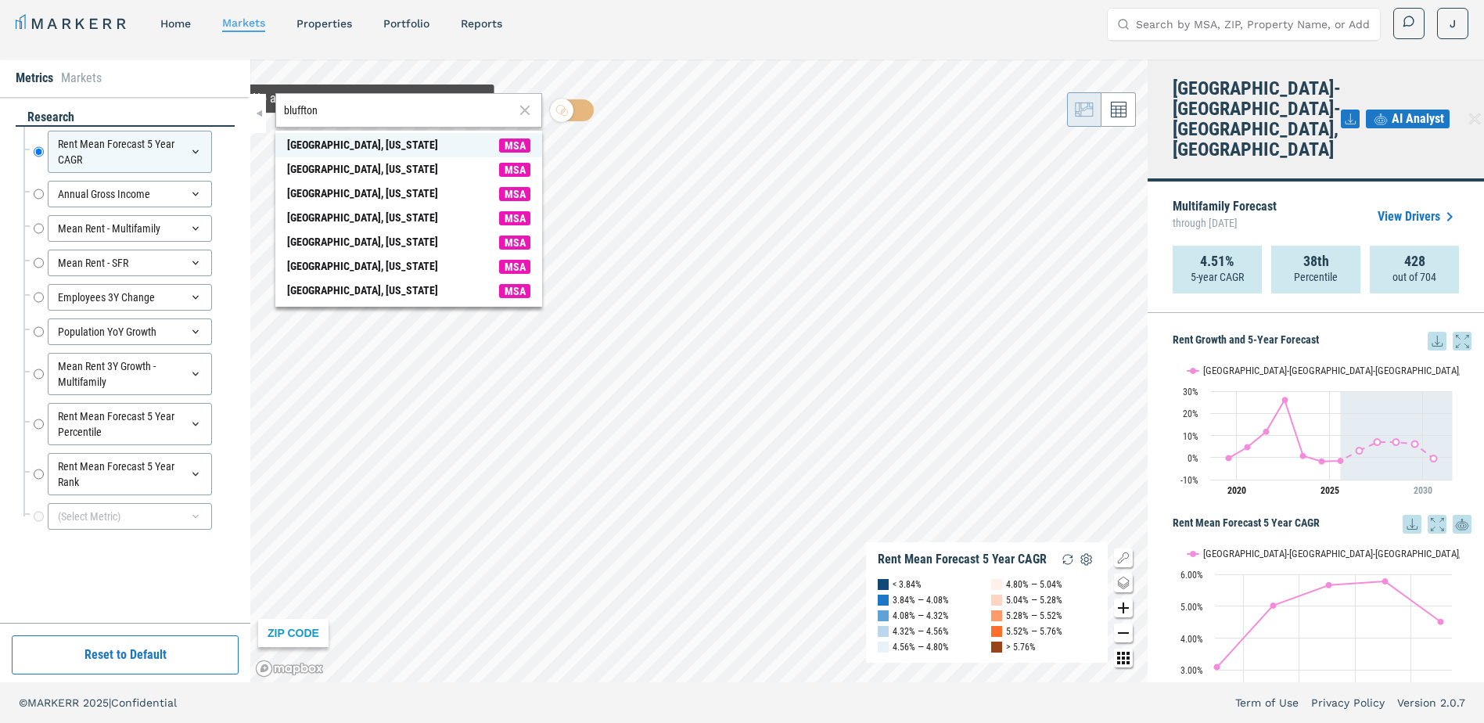
click at [374, 149] on div "[GEOGRAPHIC_DATA], [US_STATE]" at bounding box center [362, 145] width 151 height 16
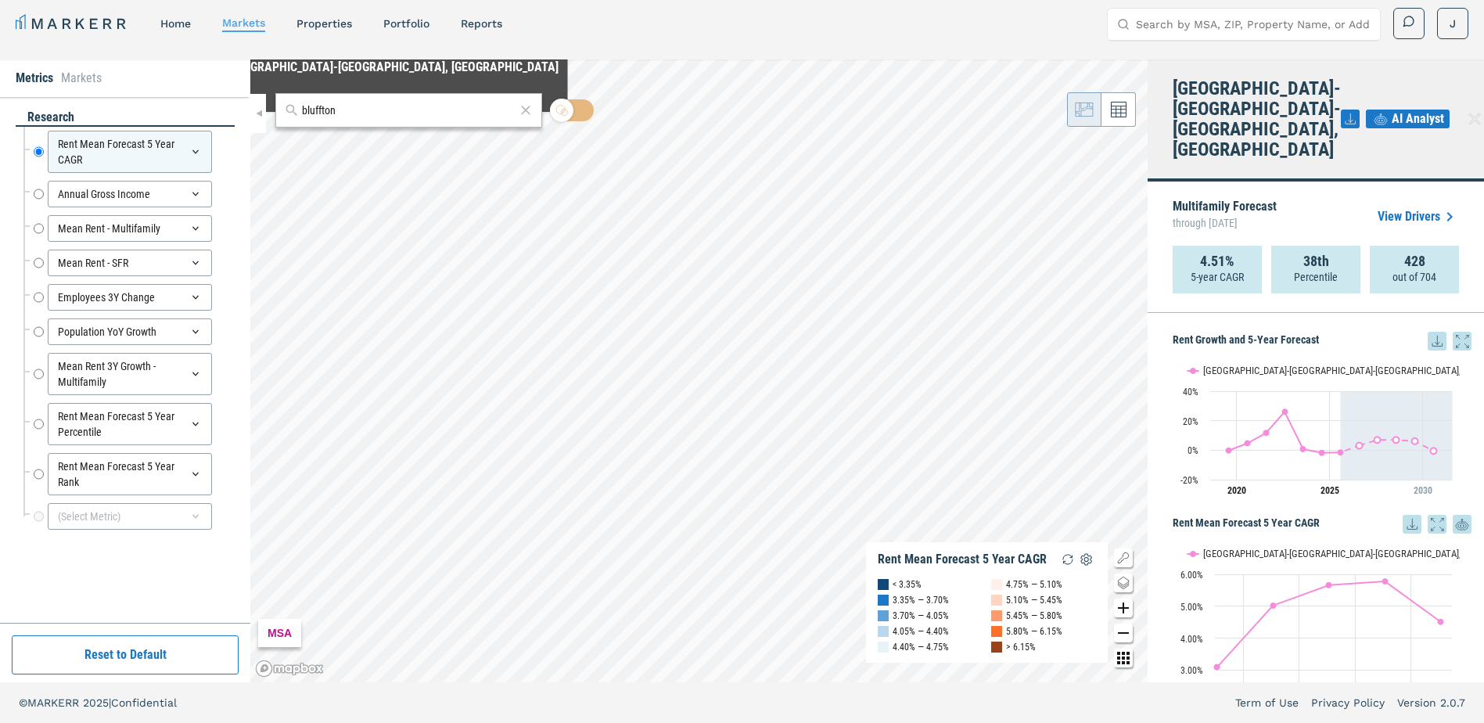
click at [320, 121] on div "bluffton" at bounding box center [408, 110] width 267 height 34
click at [327, 107] on input "bluffton" at bounding box center [409, 111] width 214 height 16
type input "29910"
click at [311, 148] on div "[GEOGRAPHIC_DATA], [US_STATE]" at bounding box center [362, 145] width 151 height 16
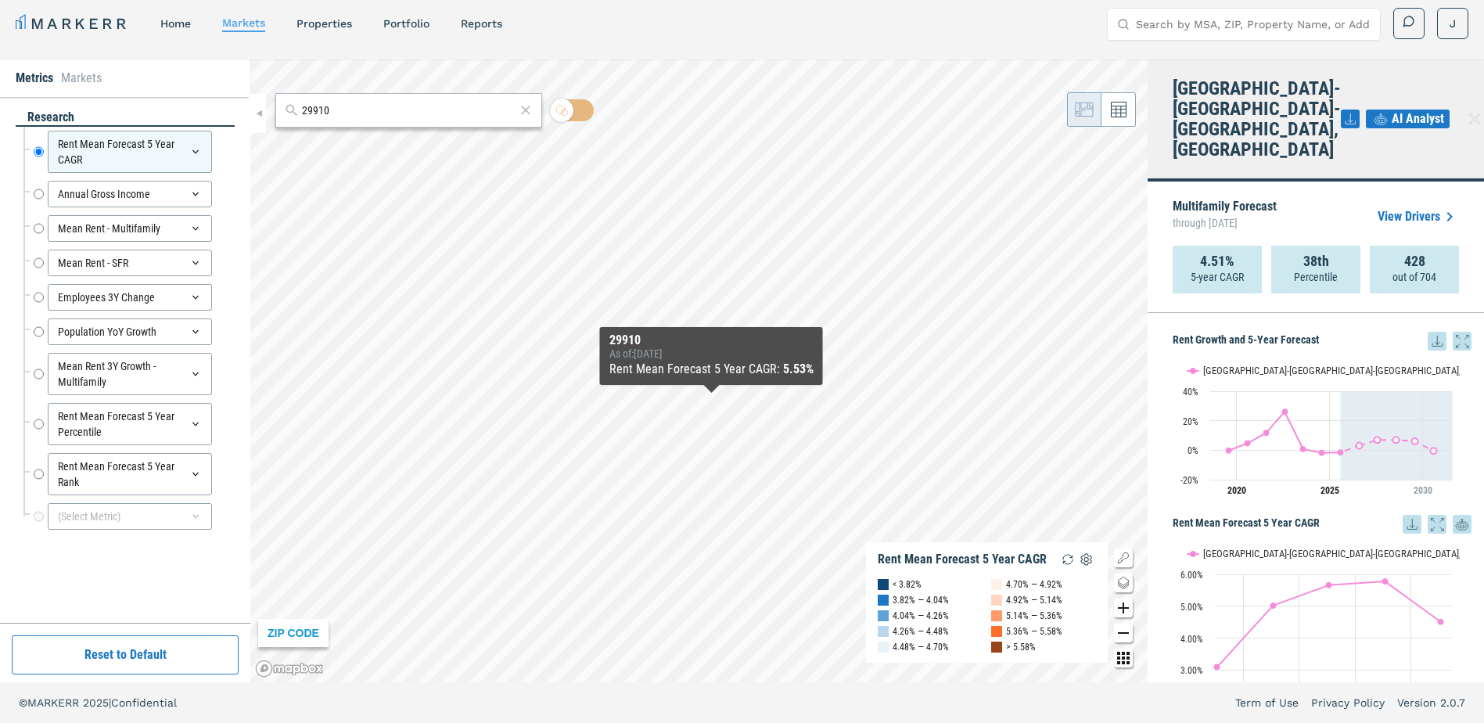
click at [711, 401] on div "29910 ZIP CODE Rent Mean Forecast 5 Year CAGR < 3.82% 3.82% — 4.04% 4.04% — 4.2…" at bounding box center [699, 370] width 898 height 623
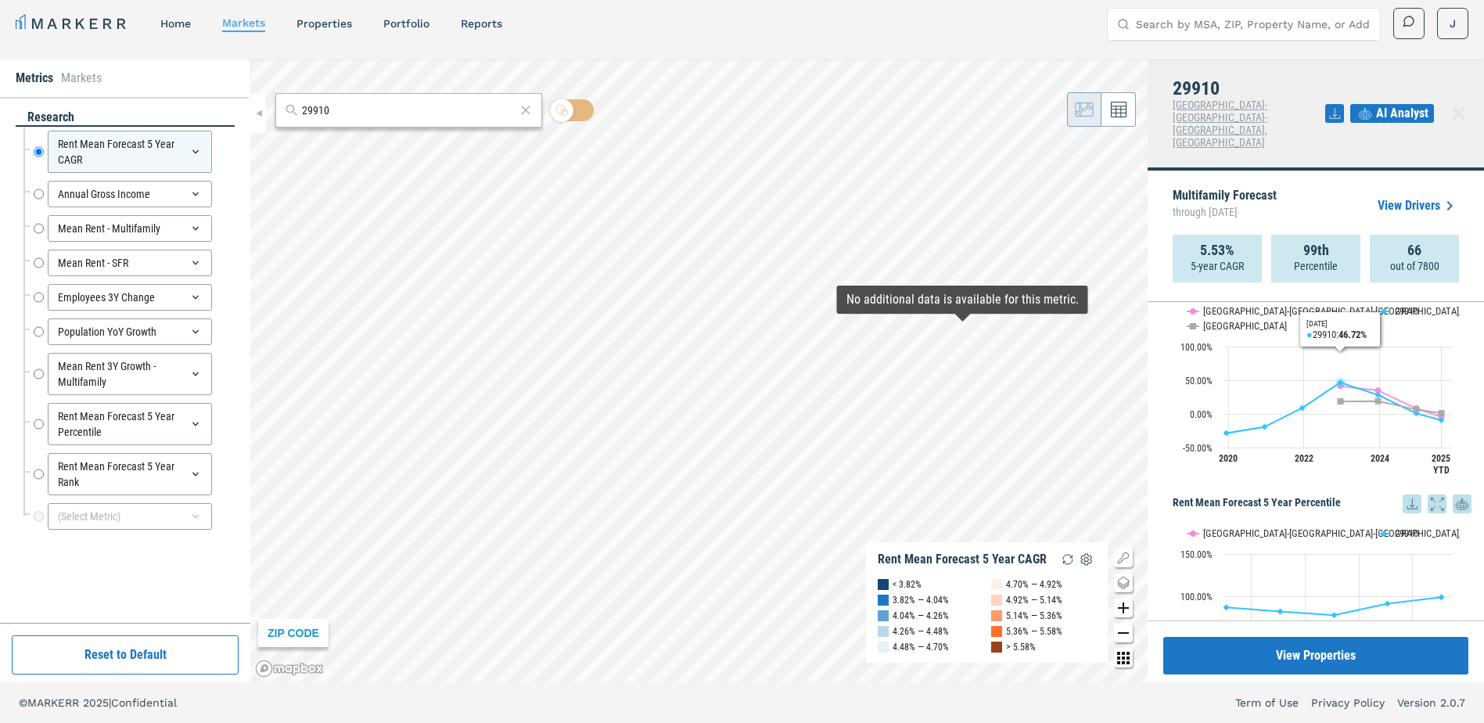
scroll to position [1252, 0]
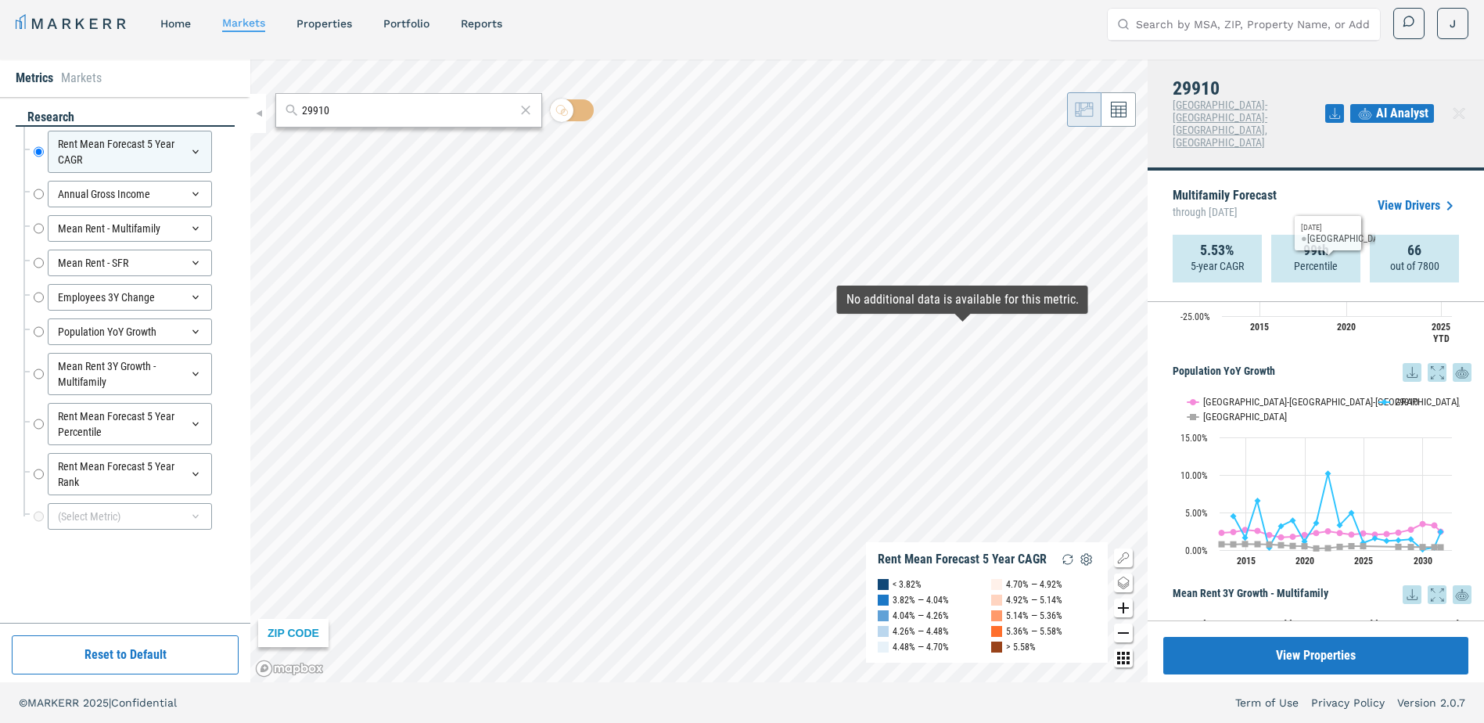
click at [1333, 104] on icon at bounding box center [1335, 113] width 19 height 19
click at [1301, 200] on div "Download as XLS" at bounding box center [1278, 202] width 90 height 16
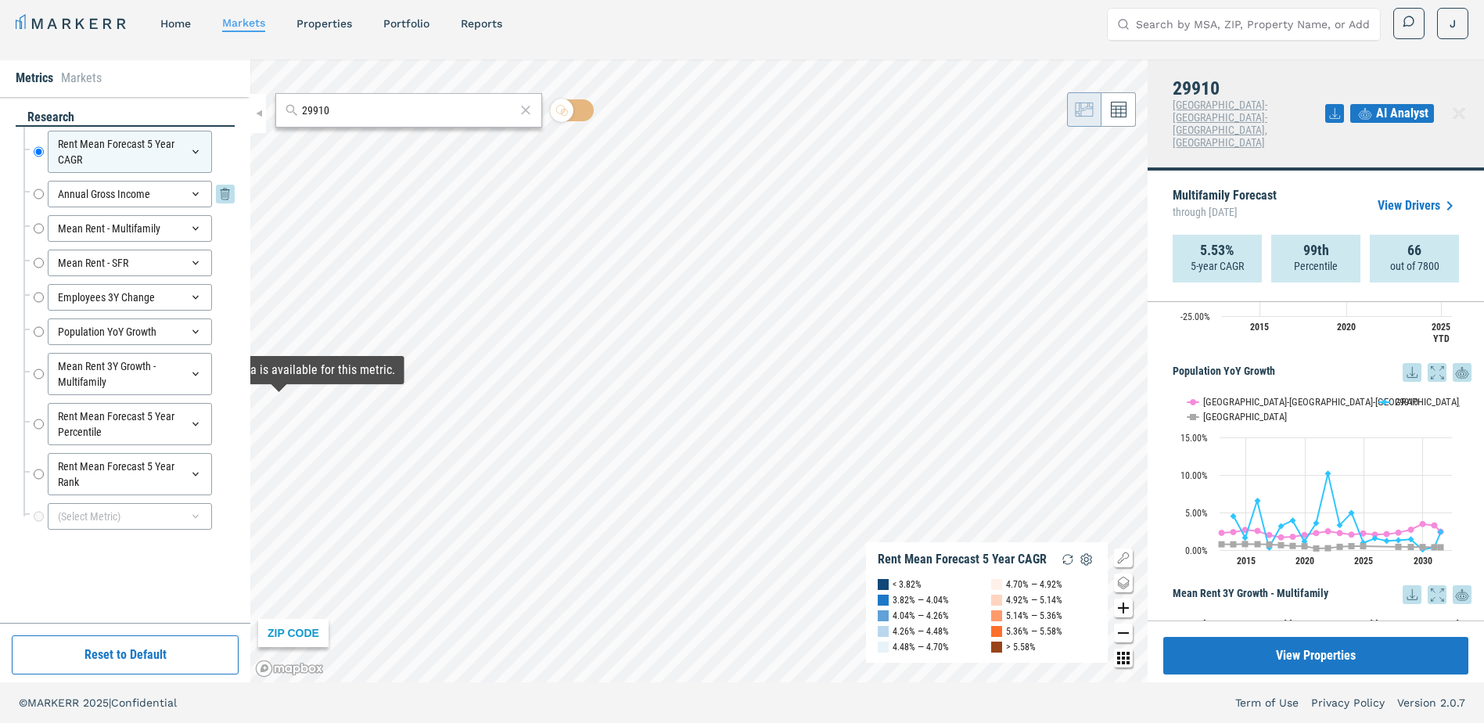
click at [41, 194] on input "Annual Gross Income" at bounding box center [39, 194] width 10 height 27
radio input "false"
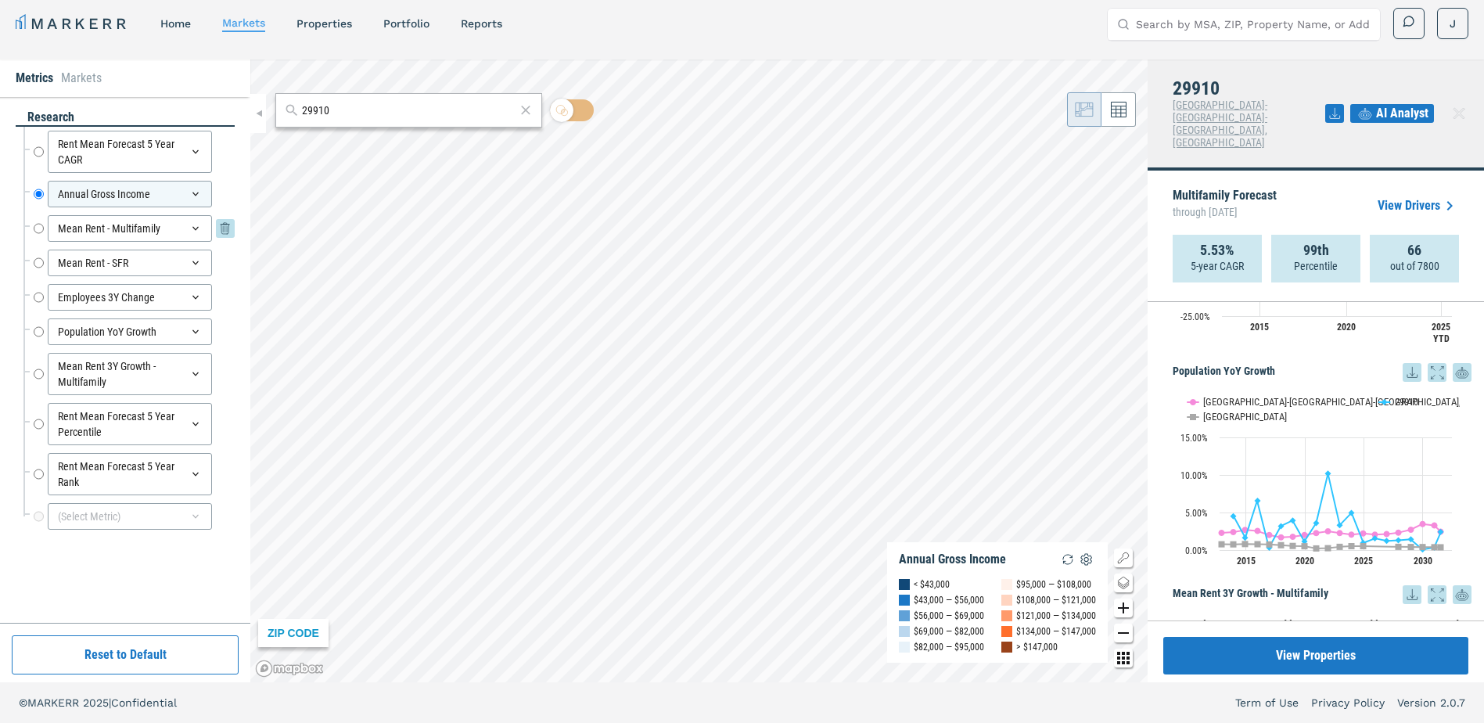
click at [41, 230] on input "Mean Rent - Multifamily" at bounding box center [39, 228] width 10 height 27
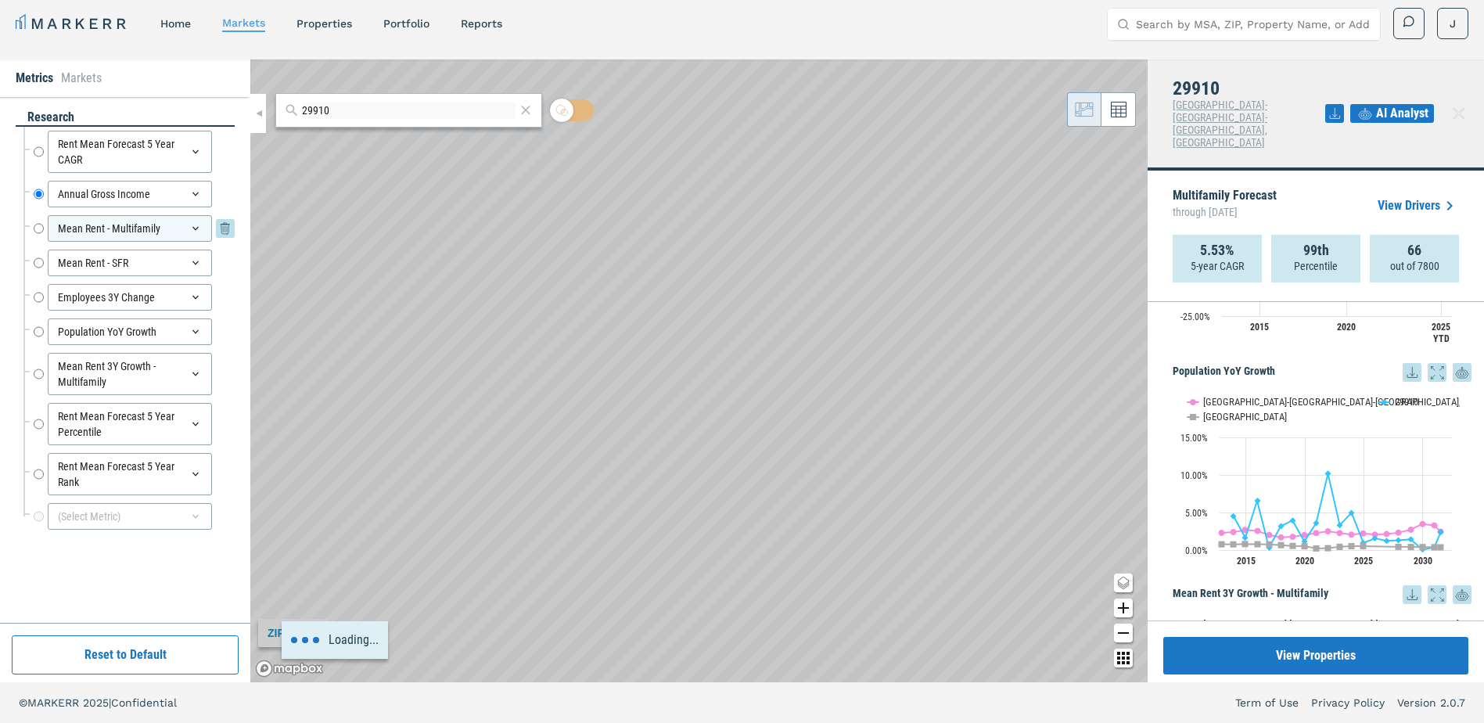
radio input "false"
radio input "true"
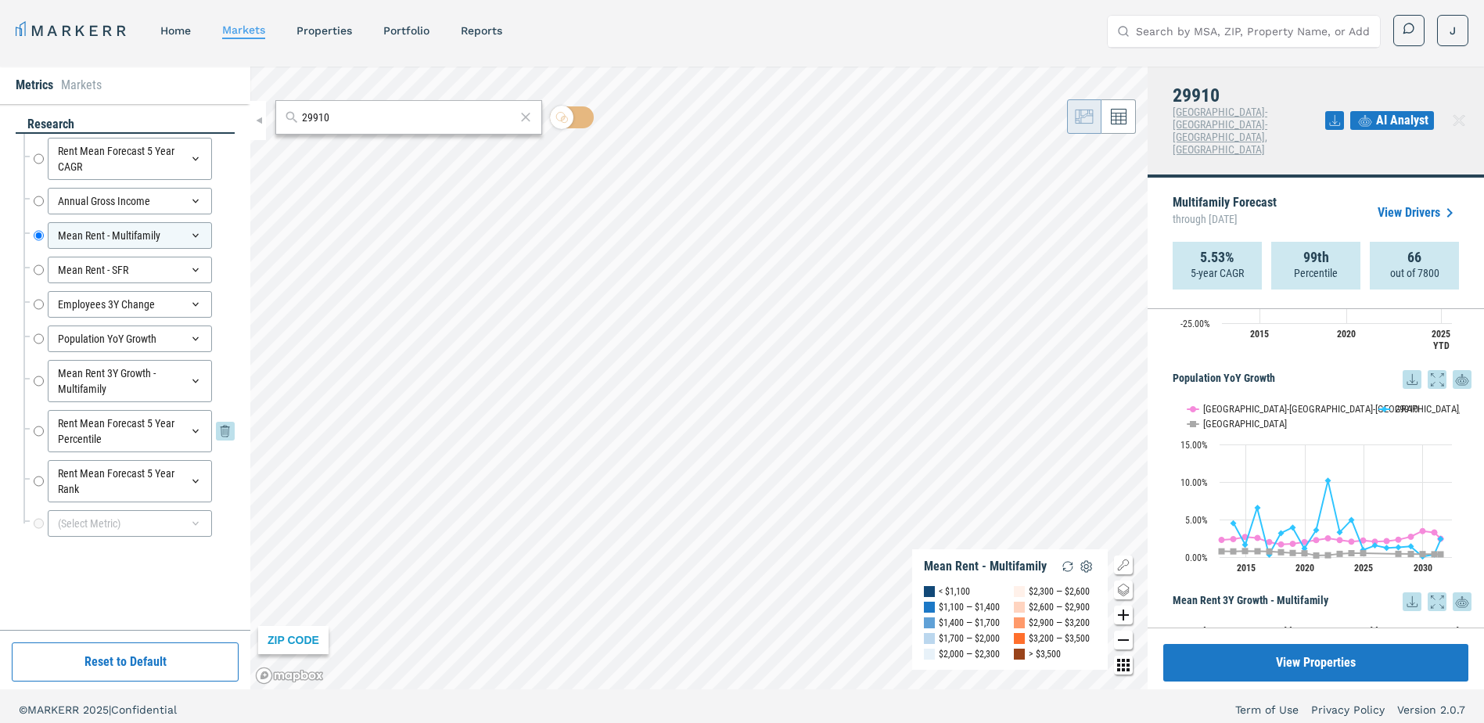
scroll to position [0, 0]
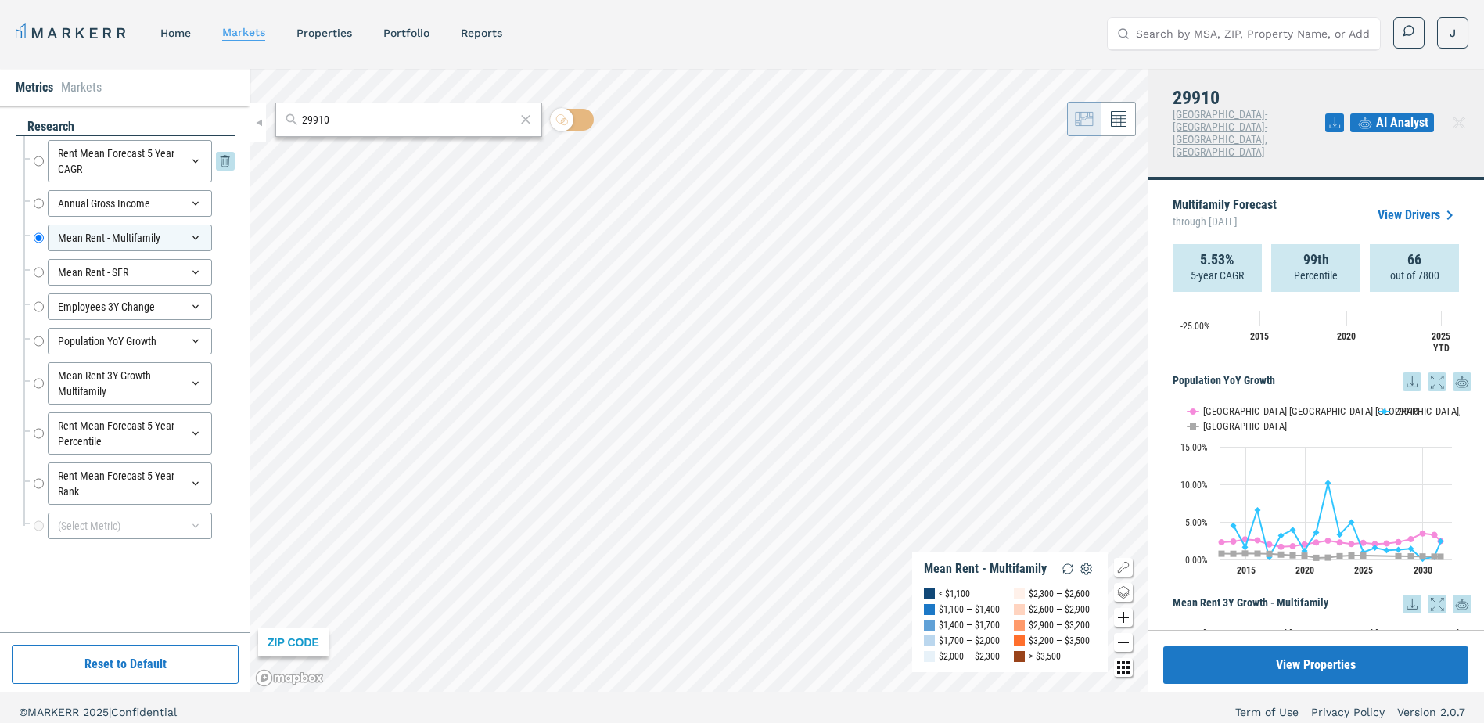
click at [41, 167] on input "Rent Mean Forecast 5 Year CAGR" at bounding box center [39, 161] width 10 height 42
radio input "true"
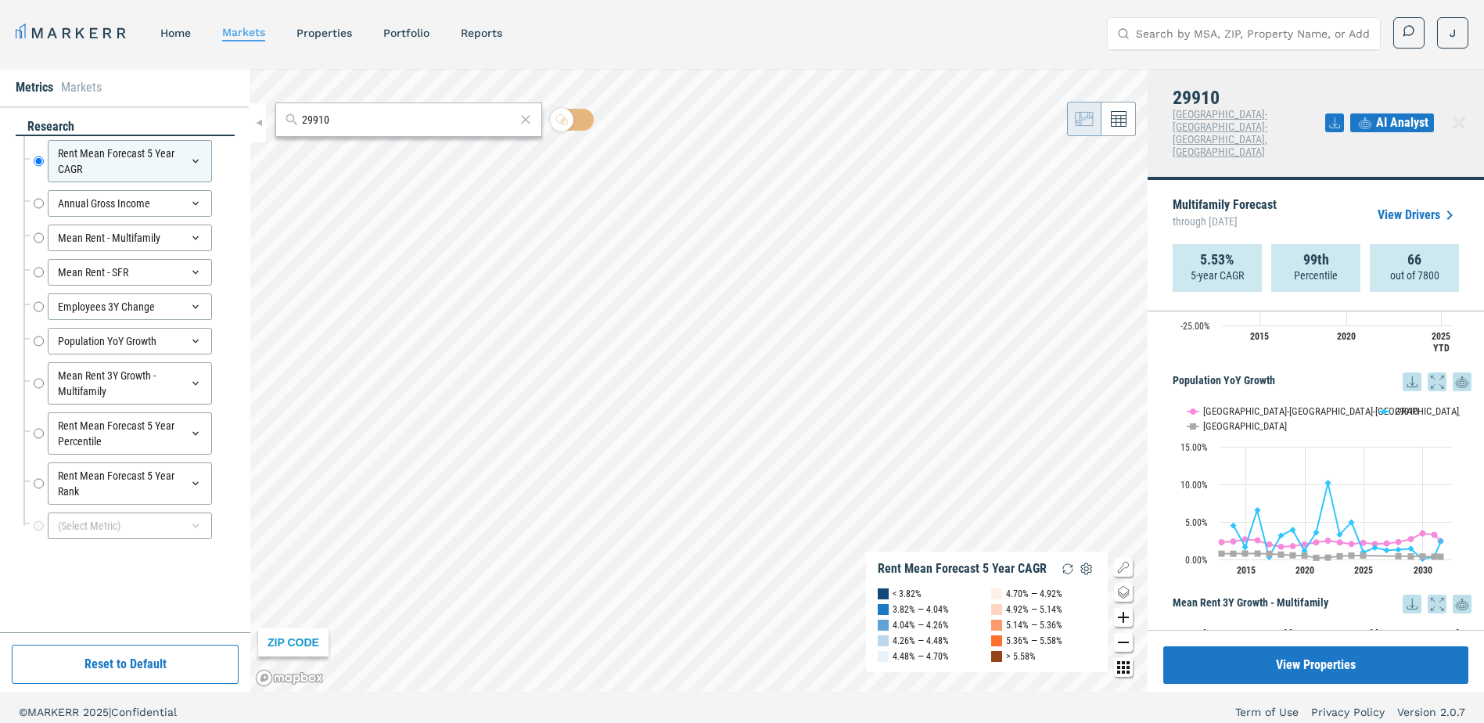
click at [85, 89] on li "Markets" at bounding box center [81, 87] width 41 height 19
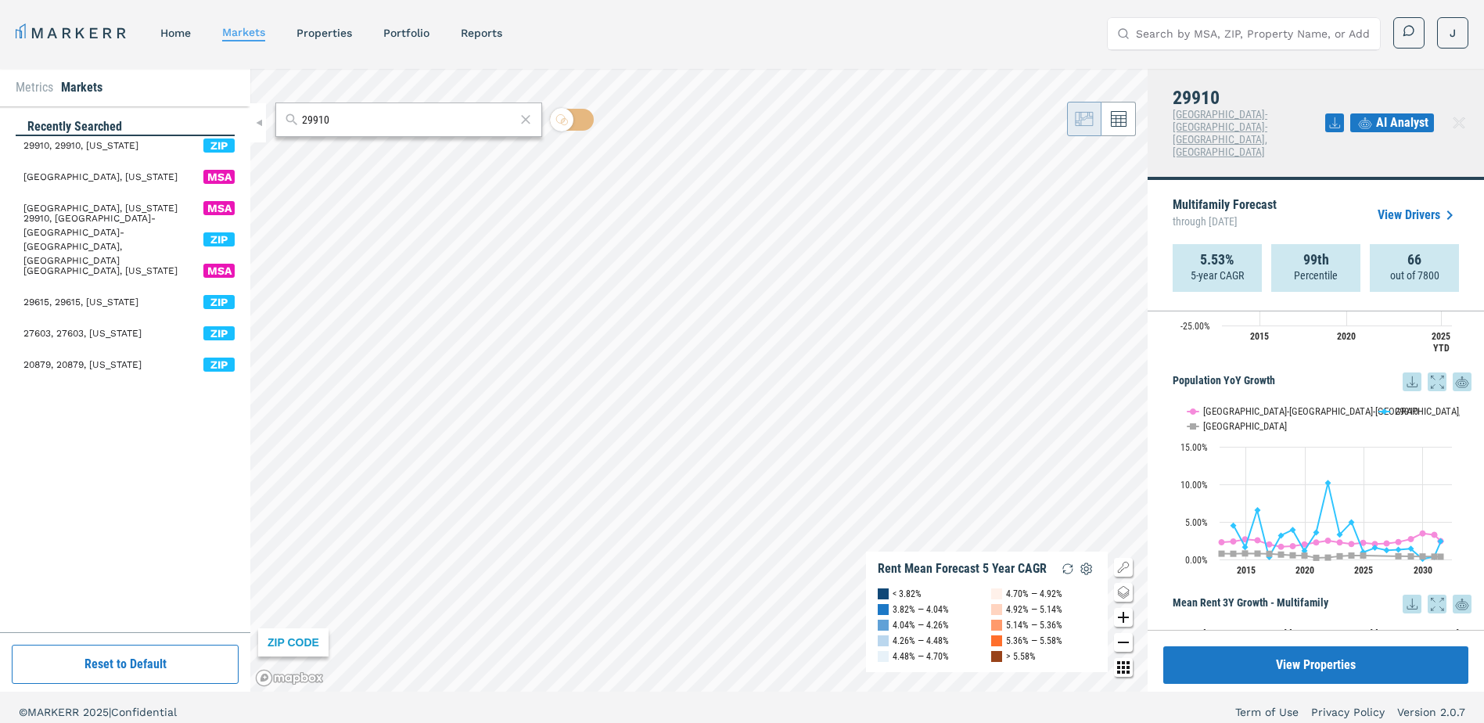
click at [28, 82] on li "Metrics" at bounding box center [35, 87] width 38 height 19
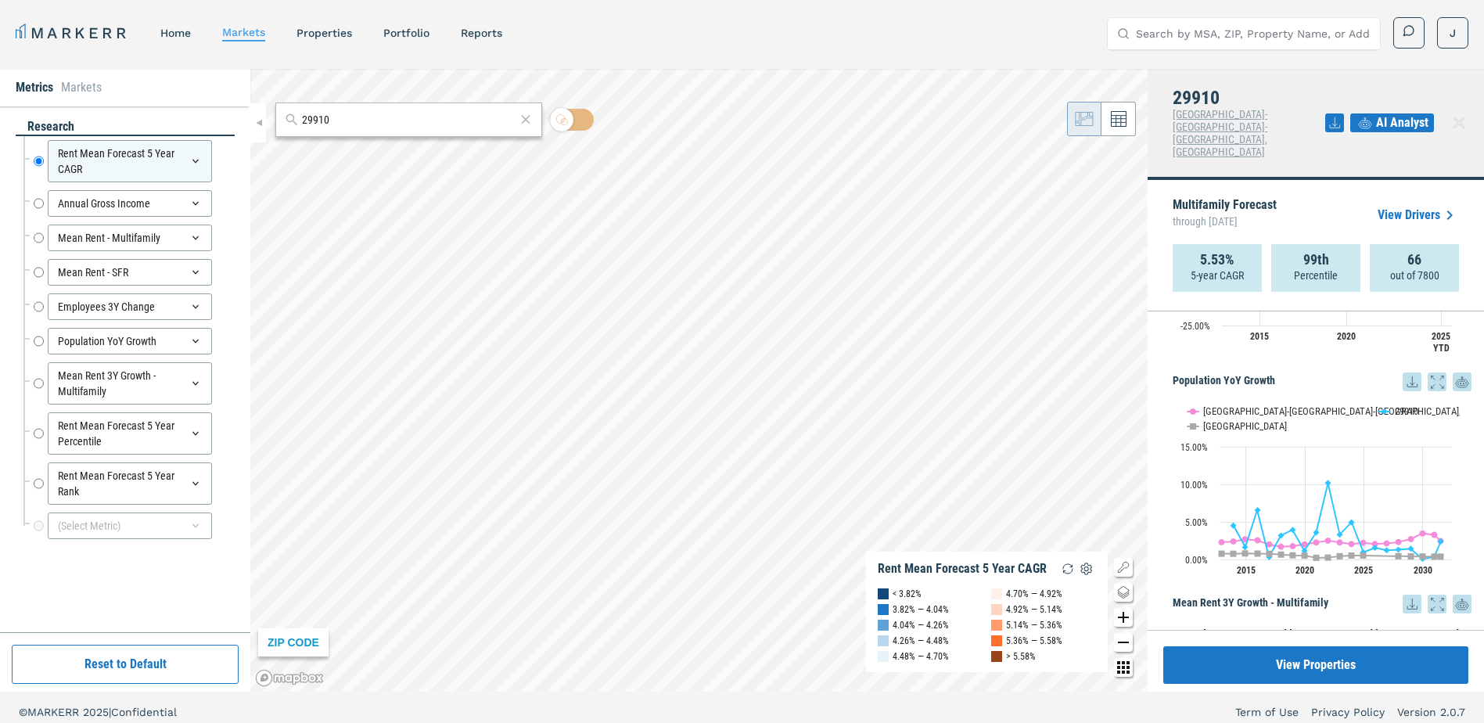
click at [1403, 113] on span "AI Analyst" at bounding box center [1402, 122] width 52 height 19
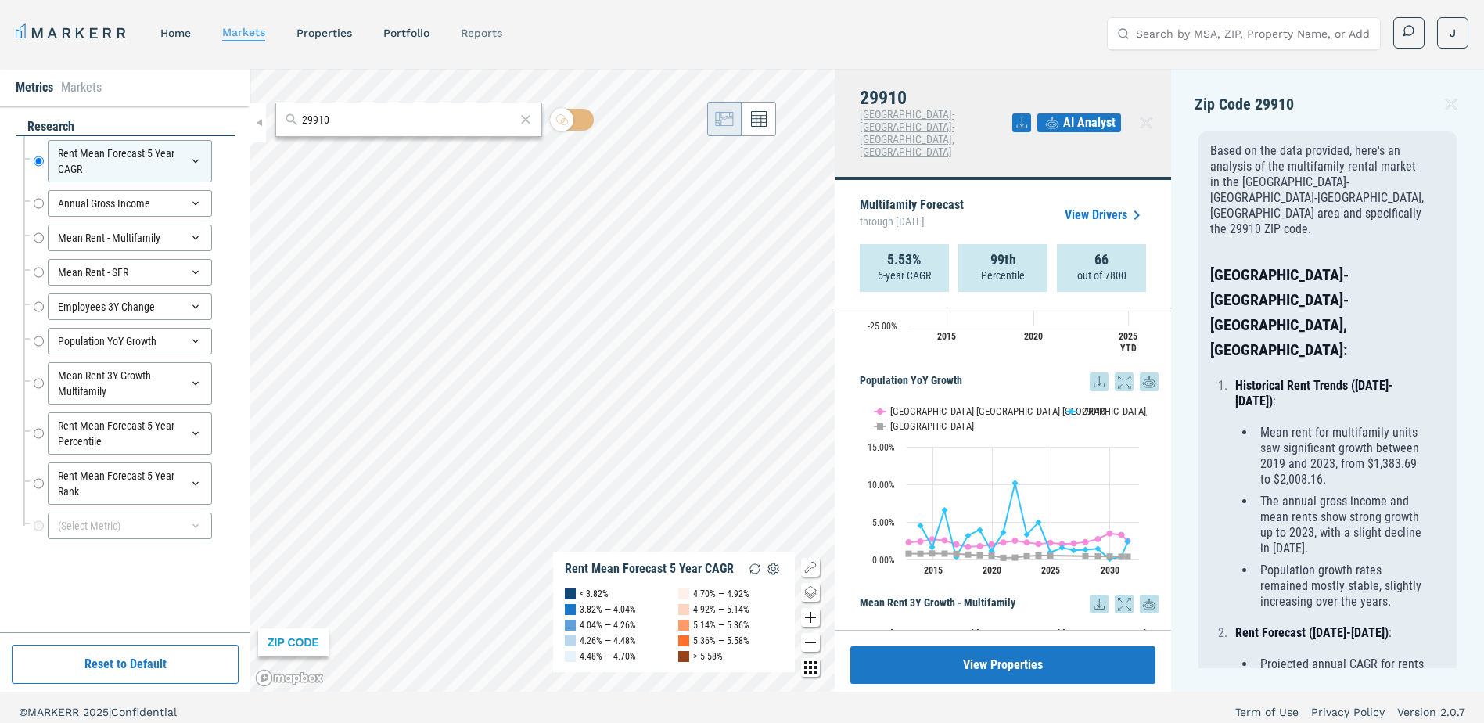
click at [475, 32] on link "reports" at bounding box center [481, 33] width 41 height 13
select select "-release_date"
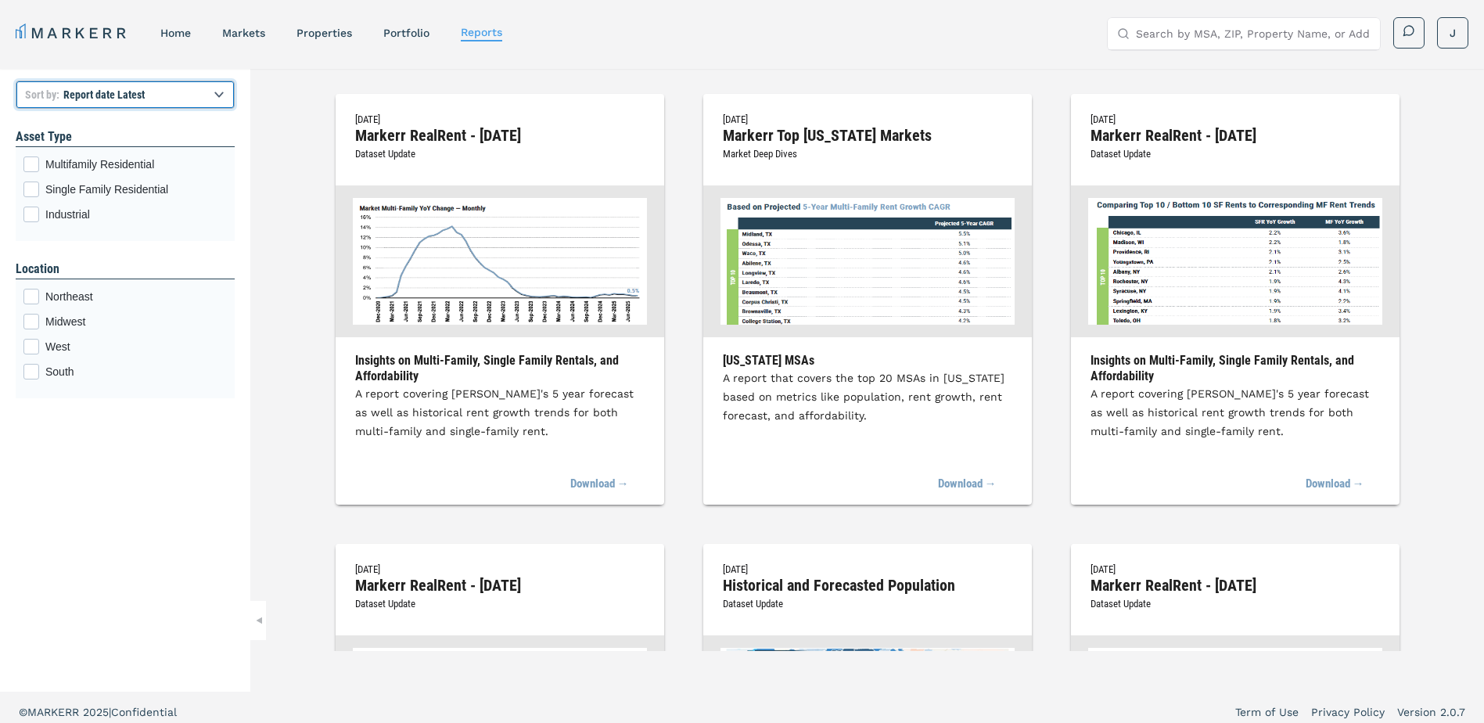
click at [222, 97] on select "Report title A to Z Report title Z to A Report date Latest Report date Oldest" at bounding box center [125, 95] width 219 height 28
